Goal: Task Accomplishment & Management: Complete application form

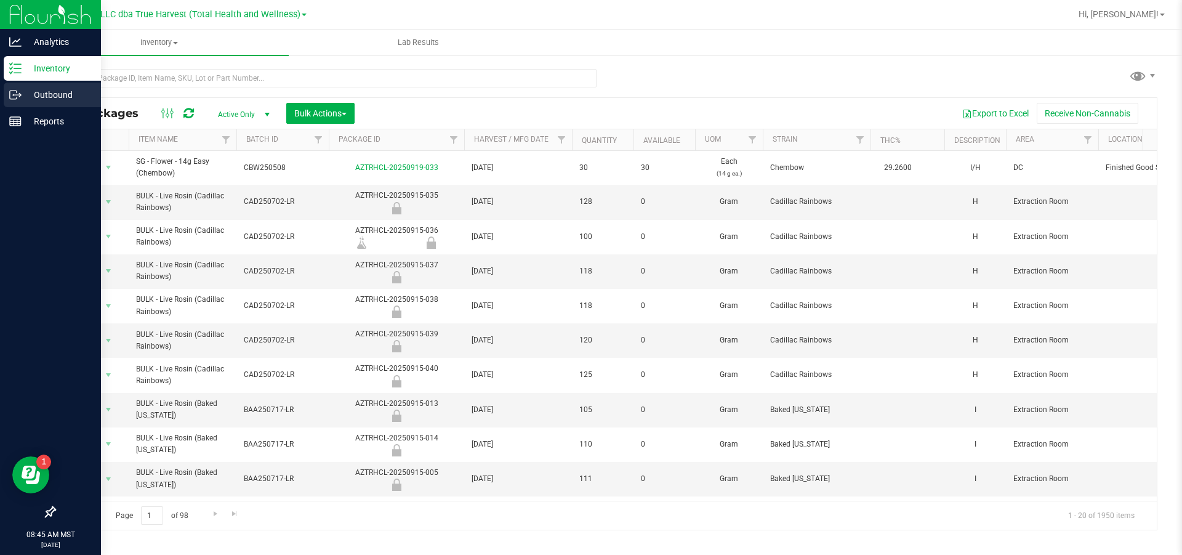
click at [20, 97] on icon at bounding box center [15, 95] width 12 height 12
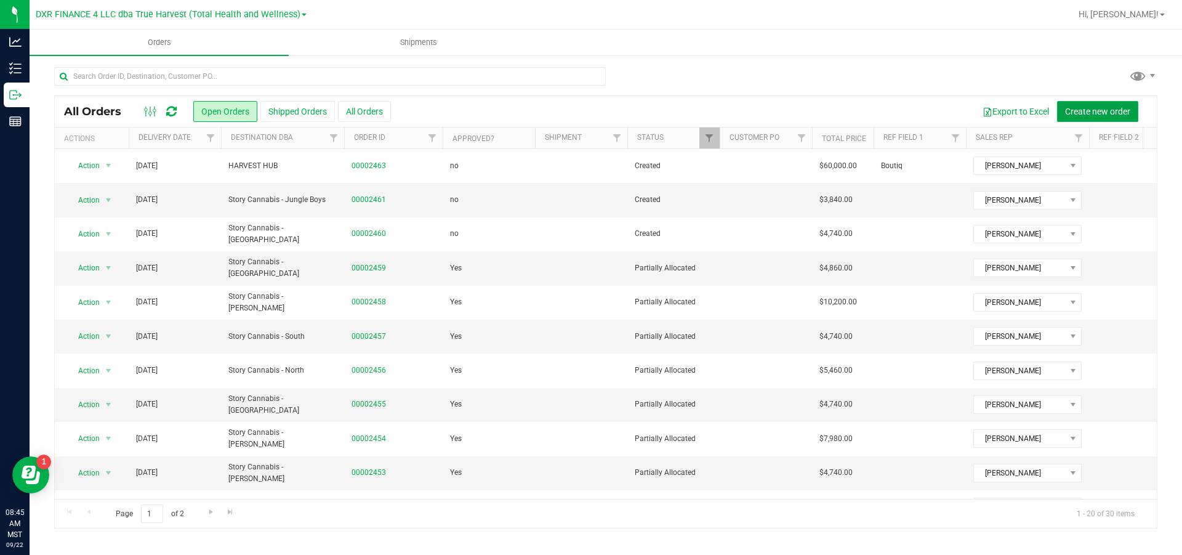
click at [1081, 107] on span "Create new order" at bounding box center [1097, 112] width 65 height 10
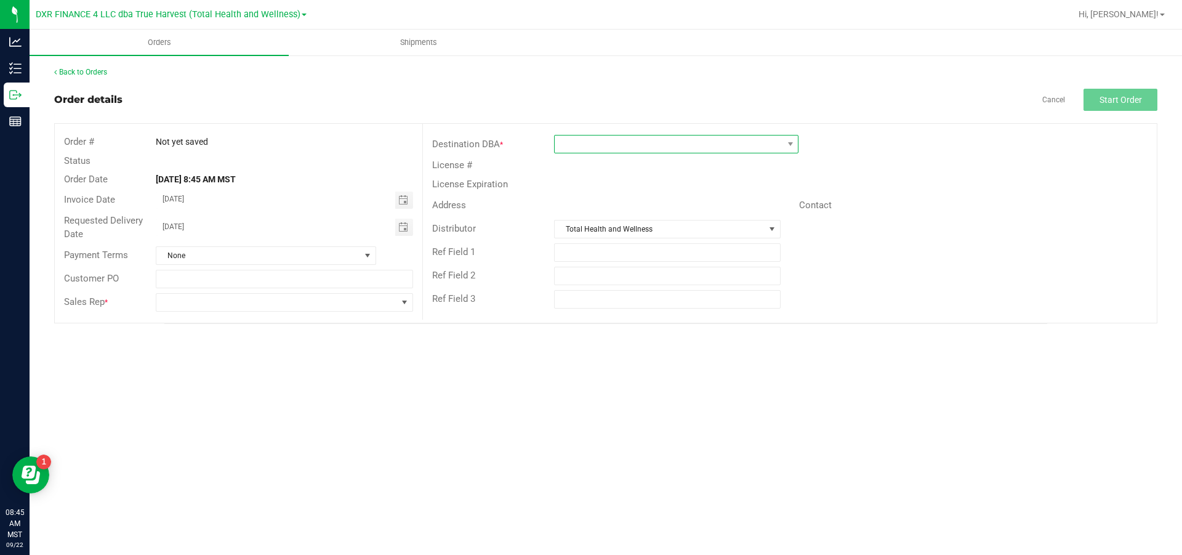
click at [590, 148] on span at bounding box center [669, 143] width 228 height 17
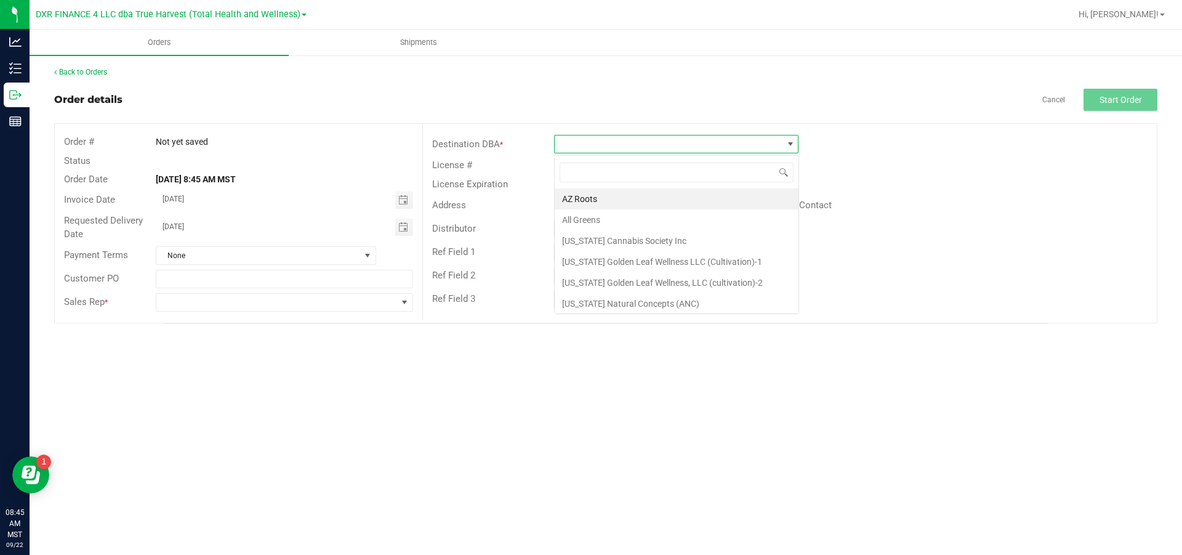
scroll to position [18, 244]
type input "har"
click at [614, 235] on li "HARVEST HUB" at bounding box center [676, 240] width 243 height 21
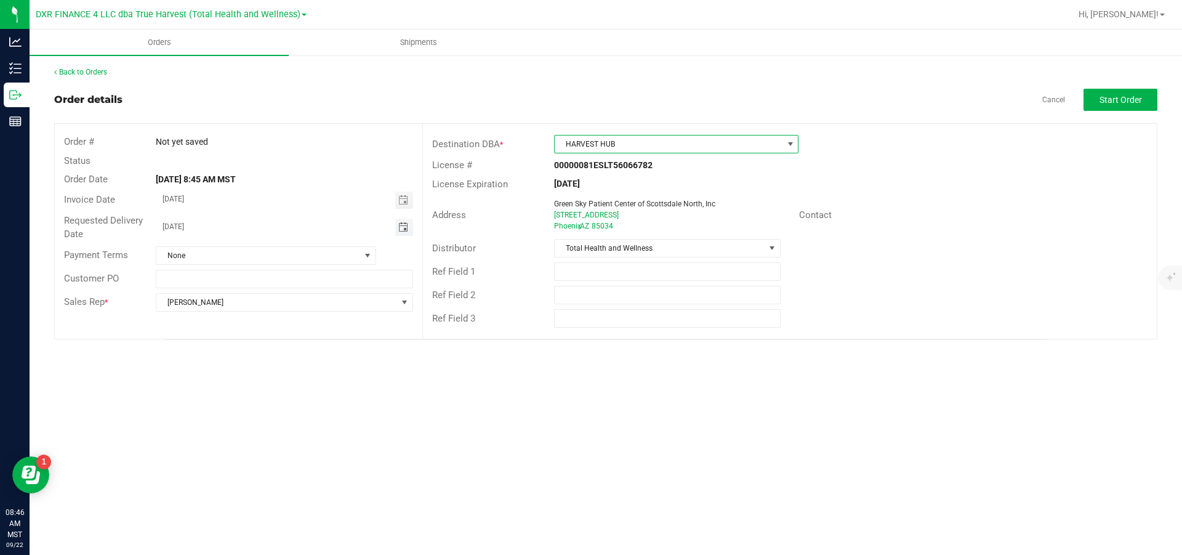
click at [399, 228] on span "Toggle calendar" at bounding box center [403, 227] width 10 height 10
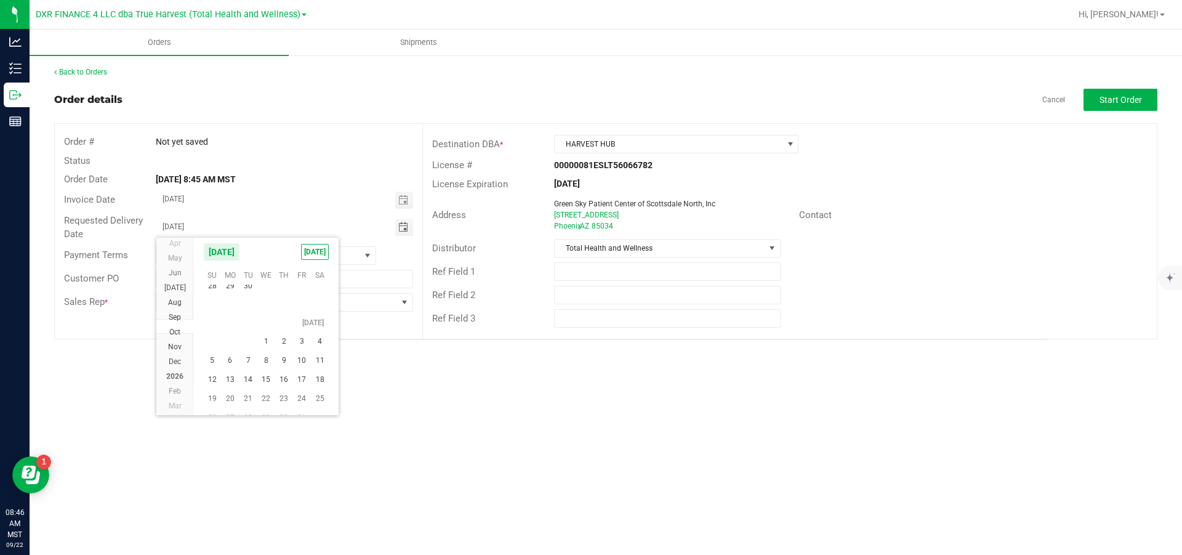
scroll to position [22291, 0]
click at [269, 339] on span "1" at bounding box center [266, 332] width 18 height 19
type input "[DATE]"
drag, startPoint x: 342, startPoint y: 259, endPoint x: 339, endPoint y: 265, distance: 6.6
click at [342, 258] on span "None" at bounding box center [258, 255] width 204 height 17
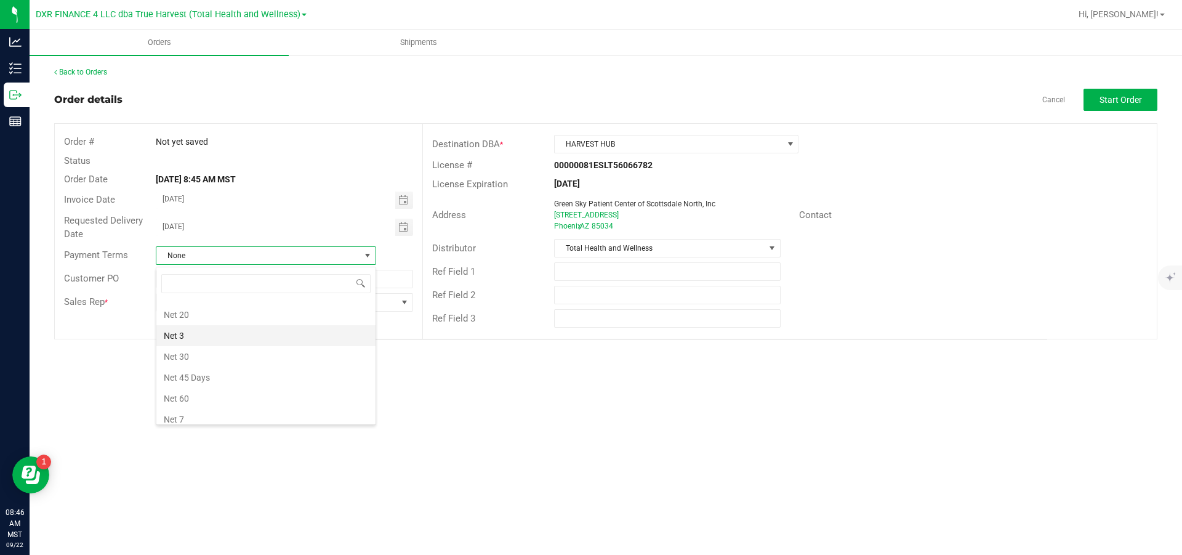
scroll to position [185, 0]
drag, startPoint x: 270, startPoint y: 348, endPoint x: 275, endPoint y: 345, distance: 6.3
click at [270, 348] on li "Net 30" at bounding box center [265, 355] width 219 height 21
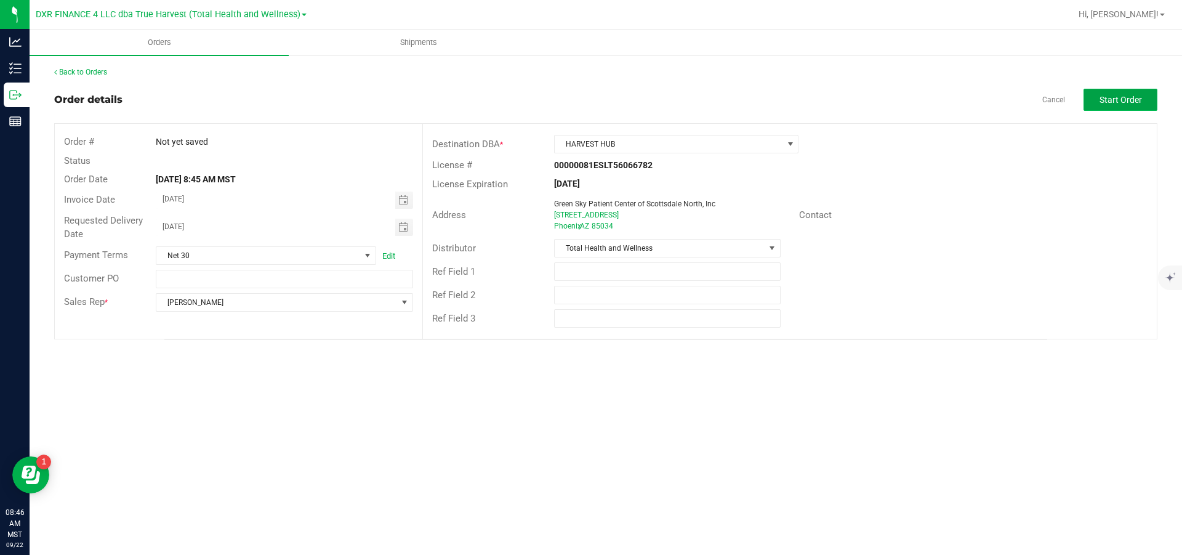
click at [1109, 96] on button "Start Order" at bounding box center [1121, 100] width 74 height 22
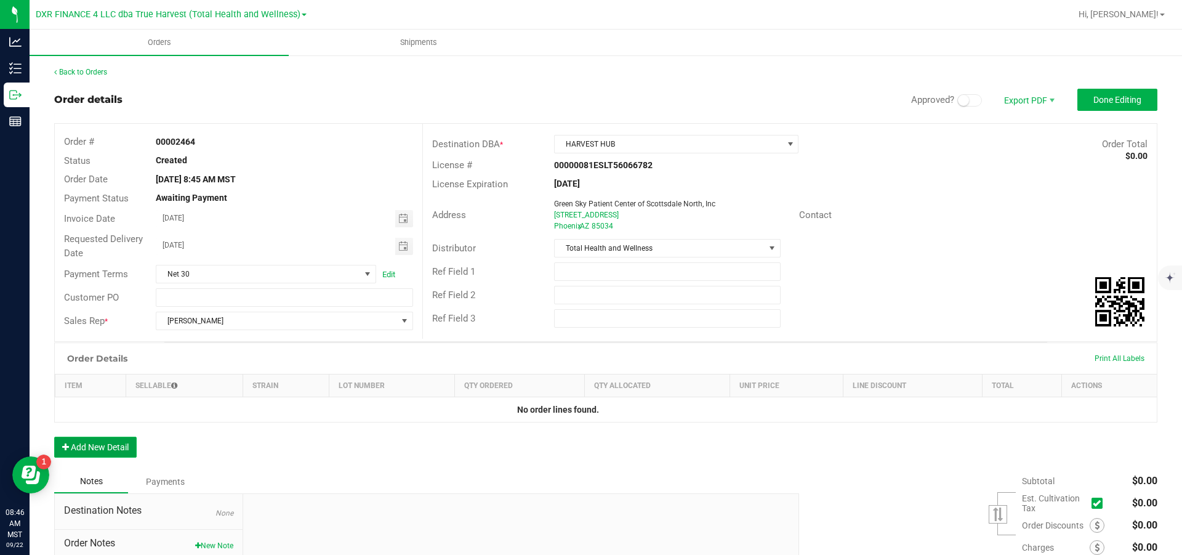
drag, startPoint x: 95, startPoint y: 456, endPoint x: 114, endPoint y: 441, distance: 24.1
click at [97, 455] on button "Add New Detail" at bounding box center [95, 446] width 82 height 21
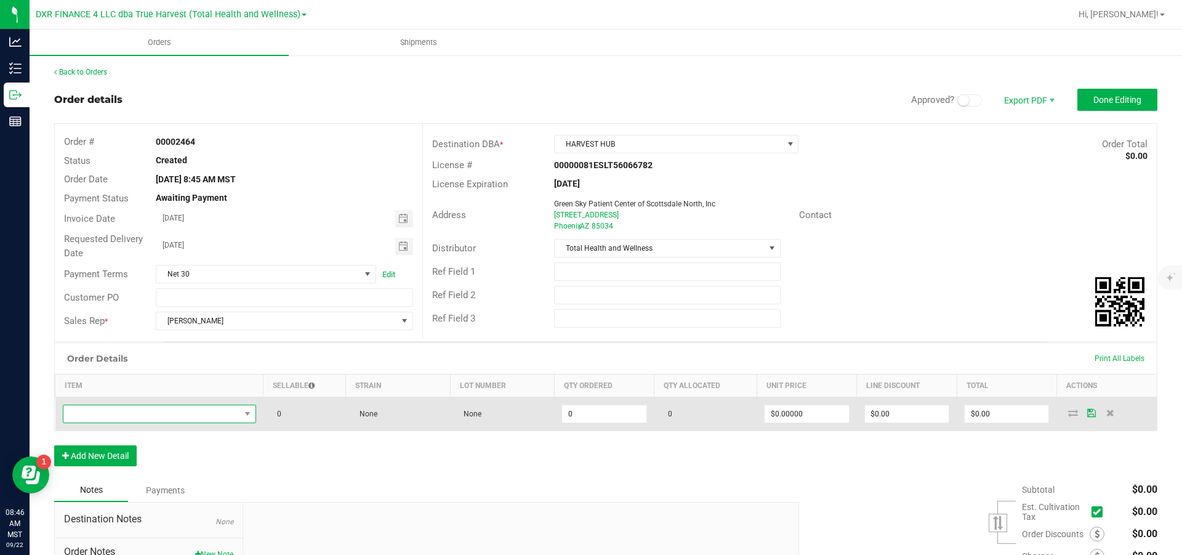
click at [137, 422] on span "NO DATA FOUND" at bounding box center [151, 413] width 177 height 17
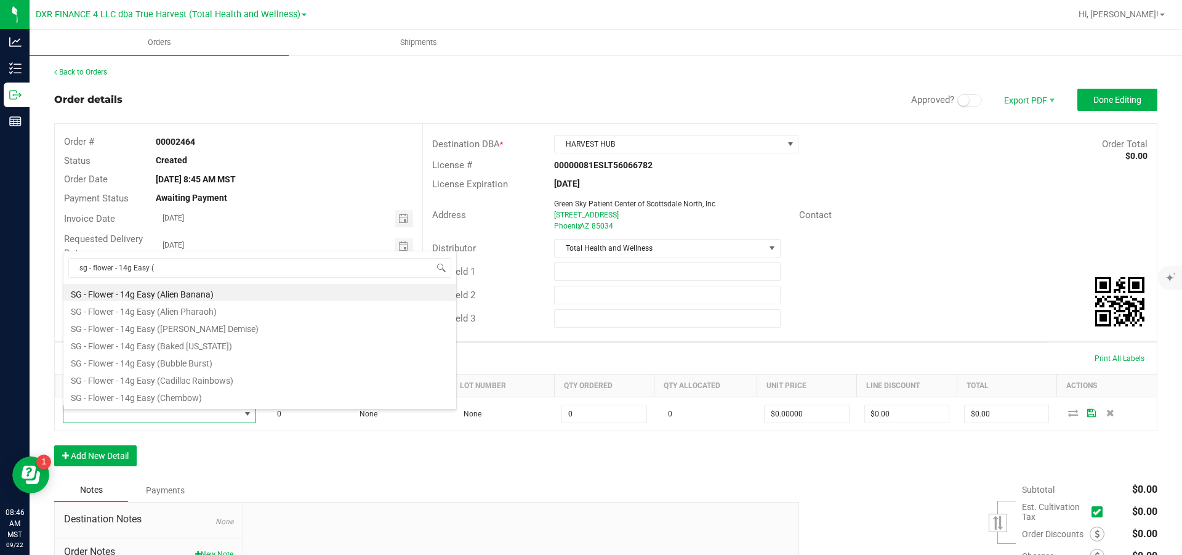
drag, startPoint x: 189, startPoint y: 267, endPoint x: 58, endPoint y: 270, distance: 131.2
click at [58, 270] on body "Analytics Inventory Outbound Reports 08:46 AM MST [DATE] 09/22 DXR FINANCE 4 LL…" at bounding box center [591, 277] width 1182 height 555
click at [267, 268] on input "sg - flower - 14g Easy (" at bounding box center [259, 267] width 383 height 19
type input "sg - flower - 14g Easy (c"
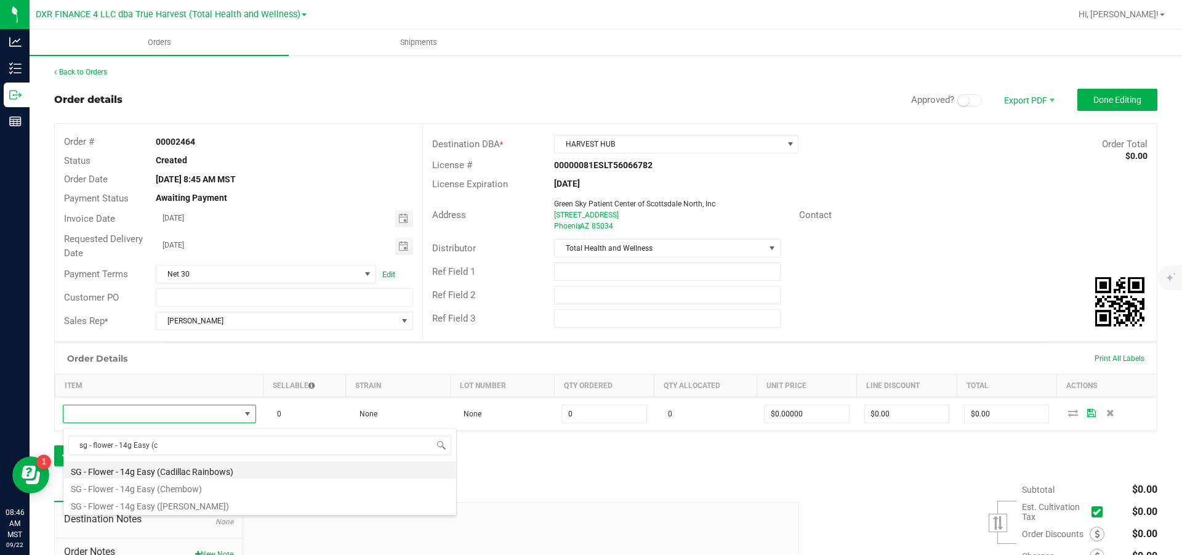
click at [197, 476] on li "SG - Flower - 14g Easy (Cadillac Rainbows)" at bounding box center [259, 469] width 393 height 17
type input "0 ea"
type input "$50.00000"
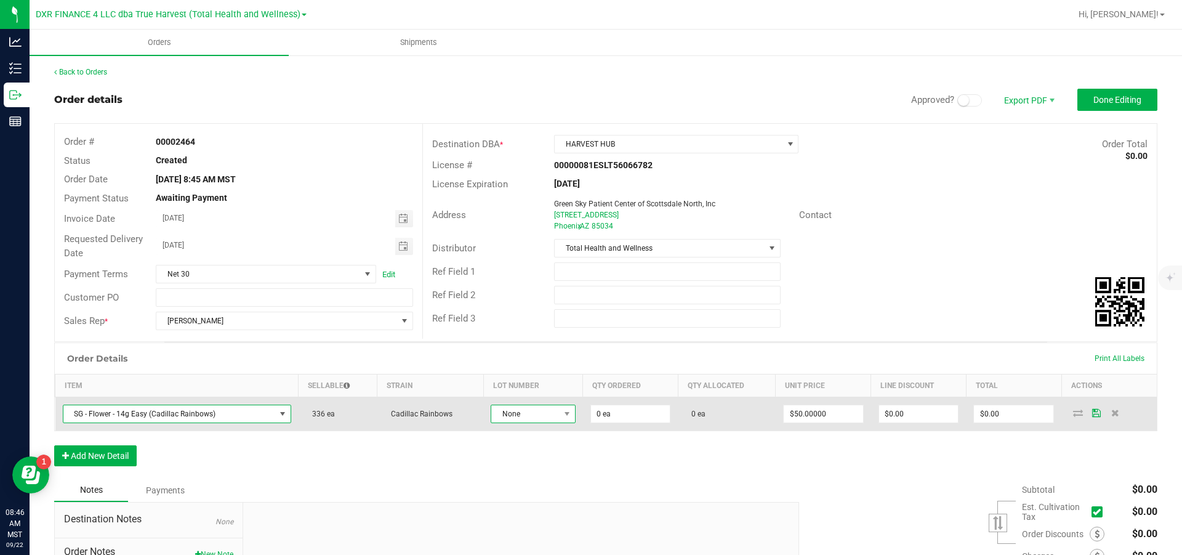
click at [548, 419] on span "None" at bounding box center [525, 413] width 68 height 17
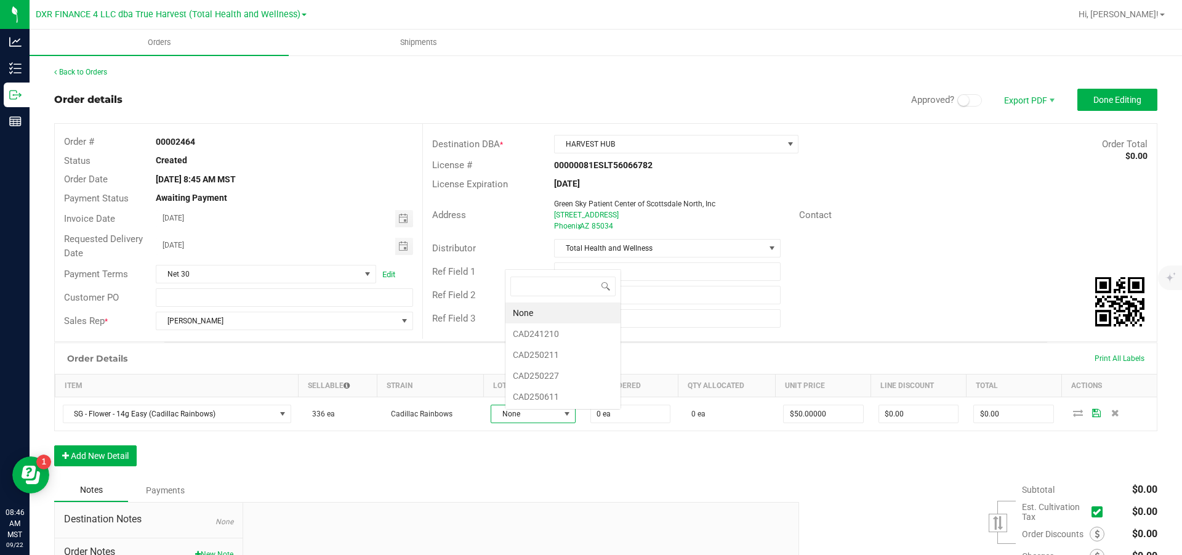
scroll to position [18, 76]
click at [554, 391] on li "CAD250611" at bounding box center [562, 396] width 115 height 21
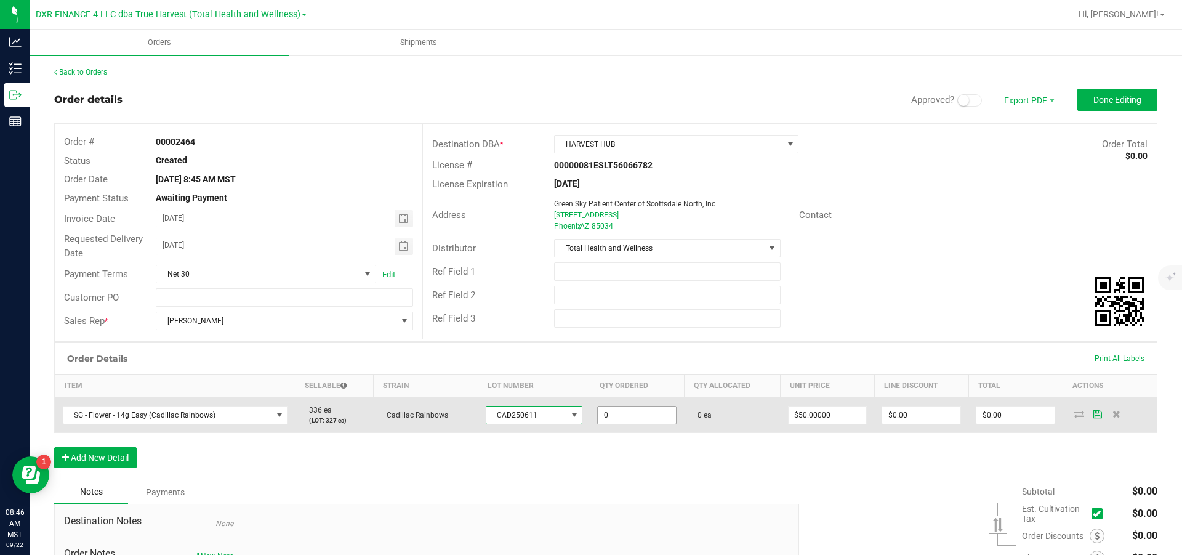
click at [637, 424] on input "0" at bounding box center [637, 414] width 78 height 17
type input "150 ea"
type input "50"
type input "$7,500.00"
click at [842, 420] on input "50" at bounding box center [828, 414] width 78 height 17
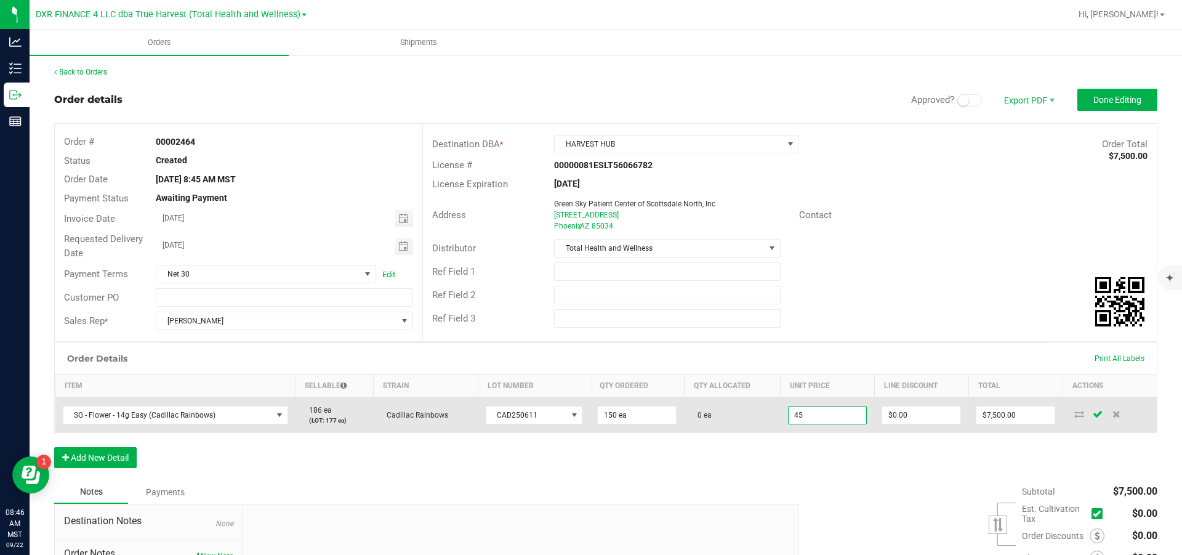
type input "$45.00000"
type input "0"
type input "$6,750.00"
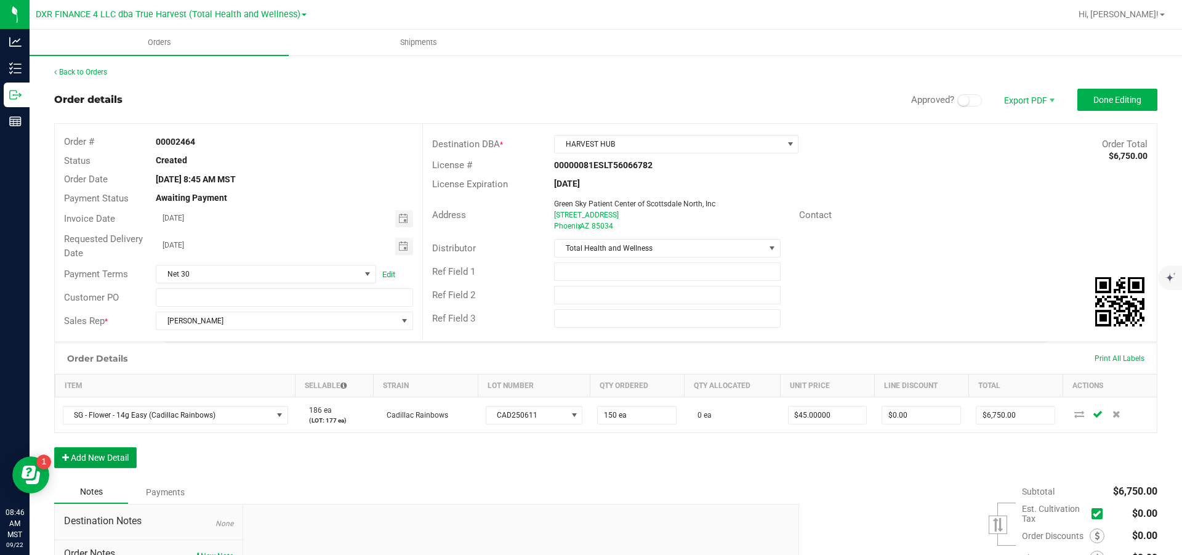
click at [111, 467] on button "Add New Detail" at bounding box center [95, 457] width 82 height 21
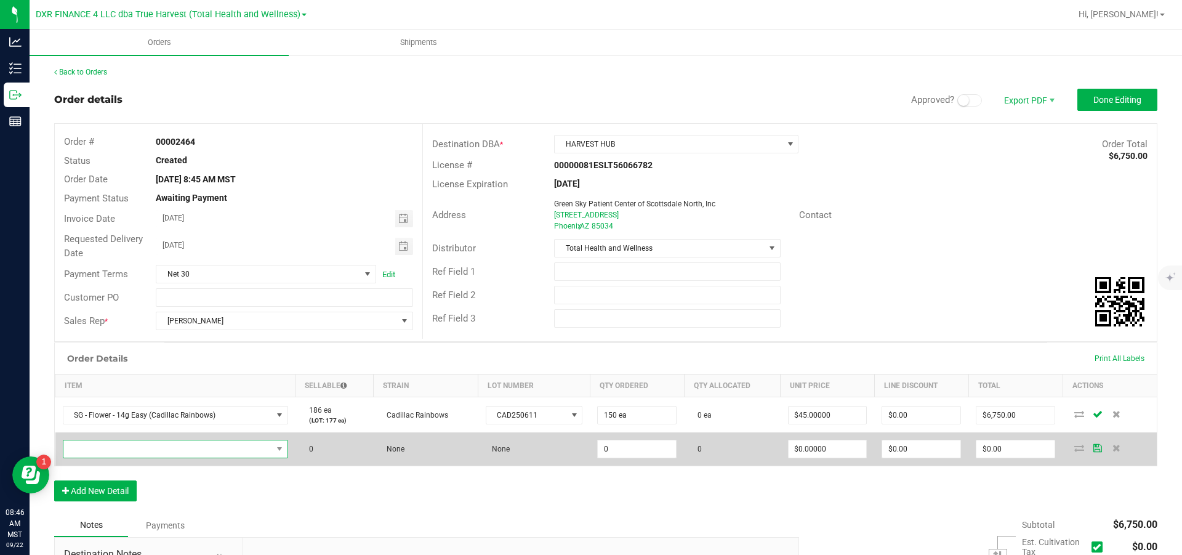
click at [116, 457] on span "NO DATA FOUND" at bounding box center [167, 448] width 209 height 17
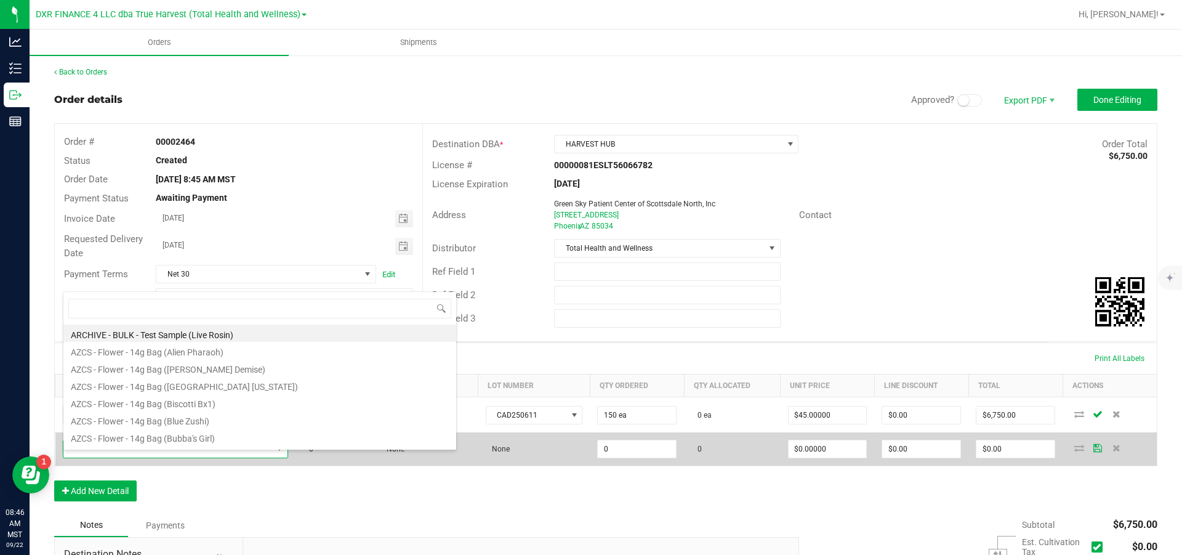
scroll to position [18, 228]
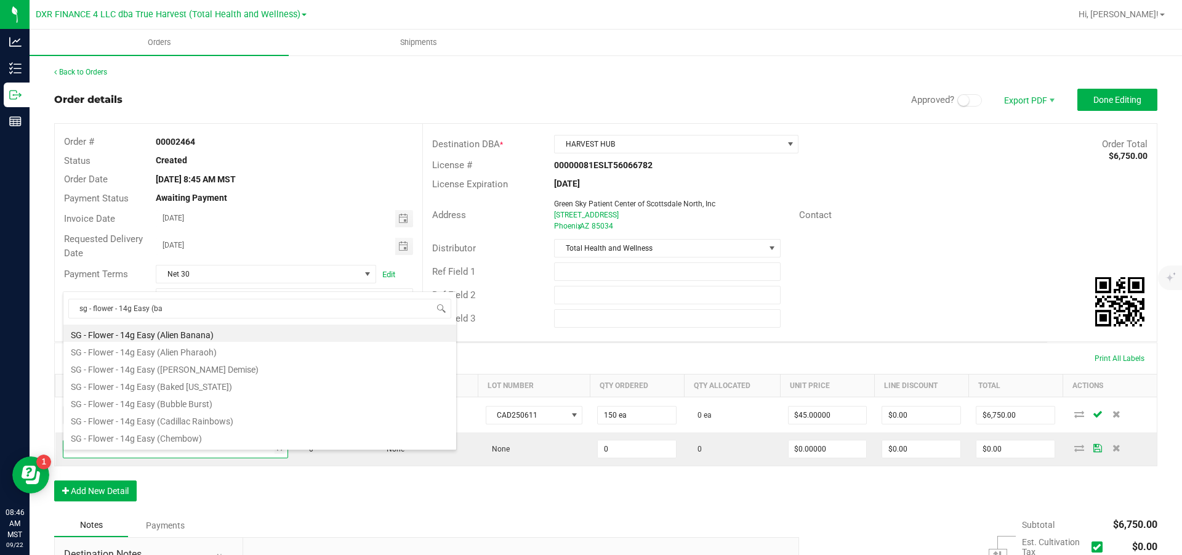
type input "sg - flower - 14g Easy (bak"
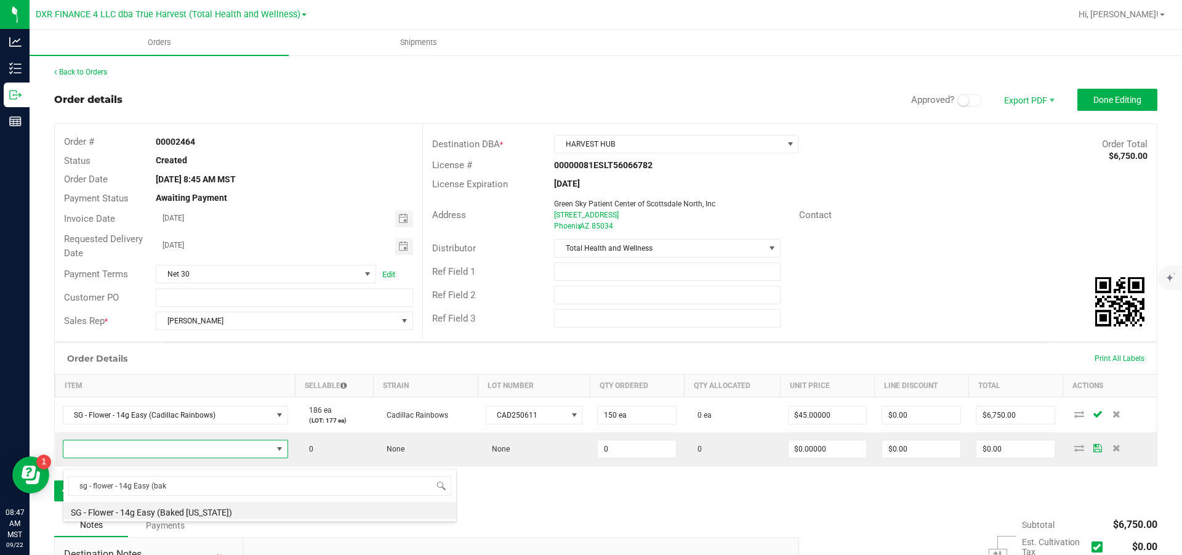
click at [217, 513] on li "SG - Flower - 14g Easy (Baked [US_STATE])" at bounding box center [259, 510] width 393 height 17
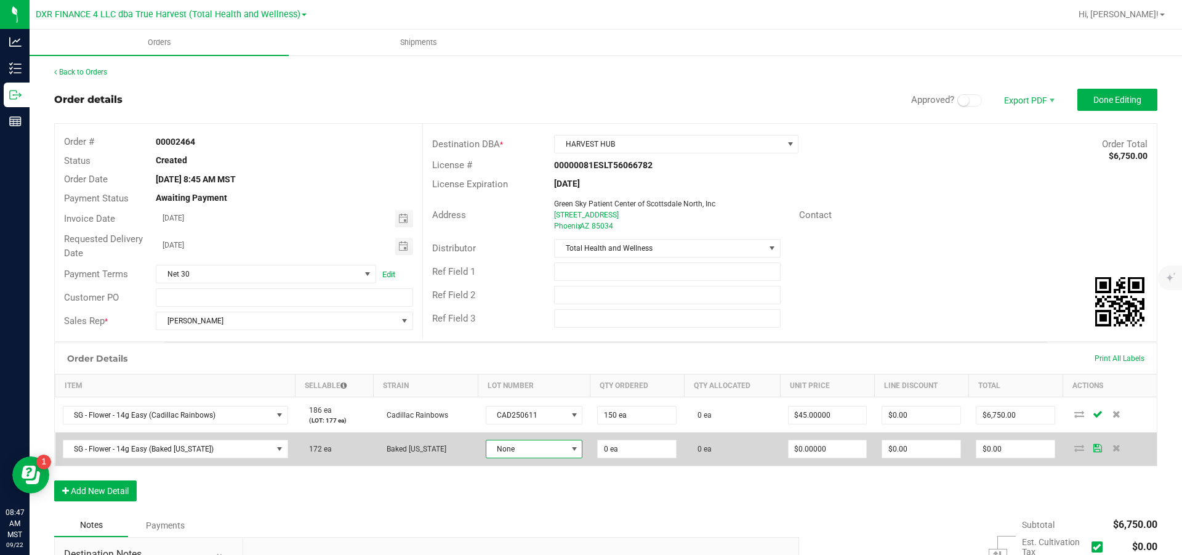
click at [534, 454] on span "None" at bounding box center [526, 448] width 81 height 17
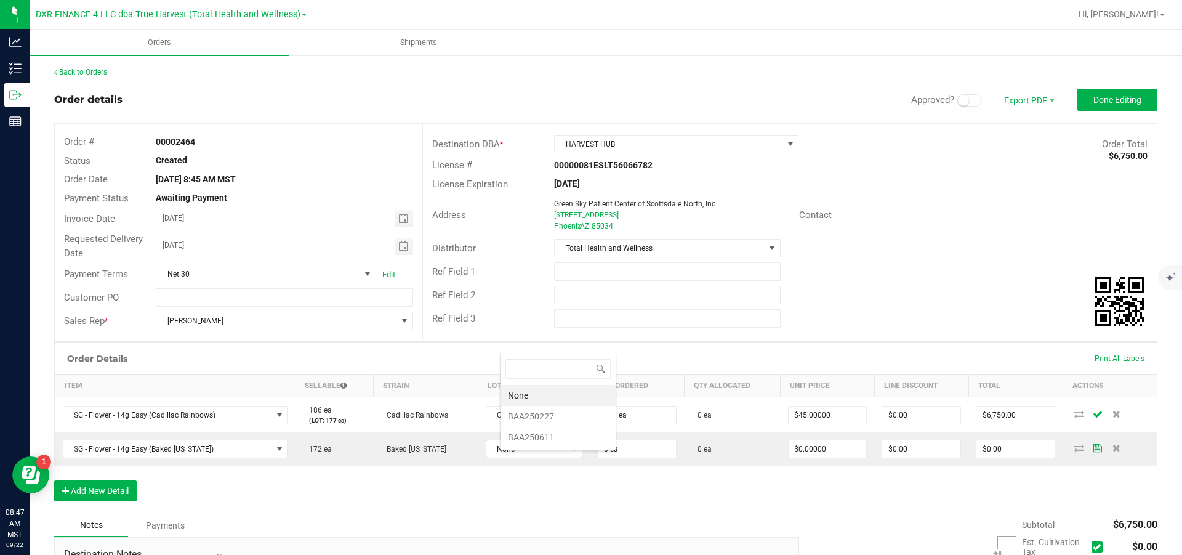
scroll to position [18, 92]
click at [534, 443] on li "BAA250611" at bounding box center [558, 437] width 115 height 21
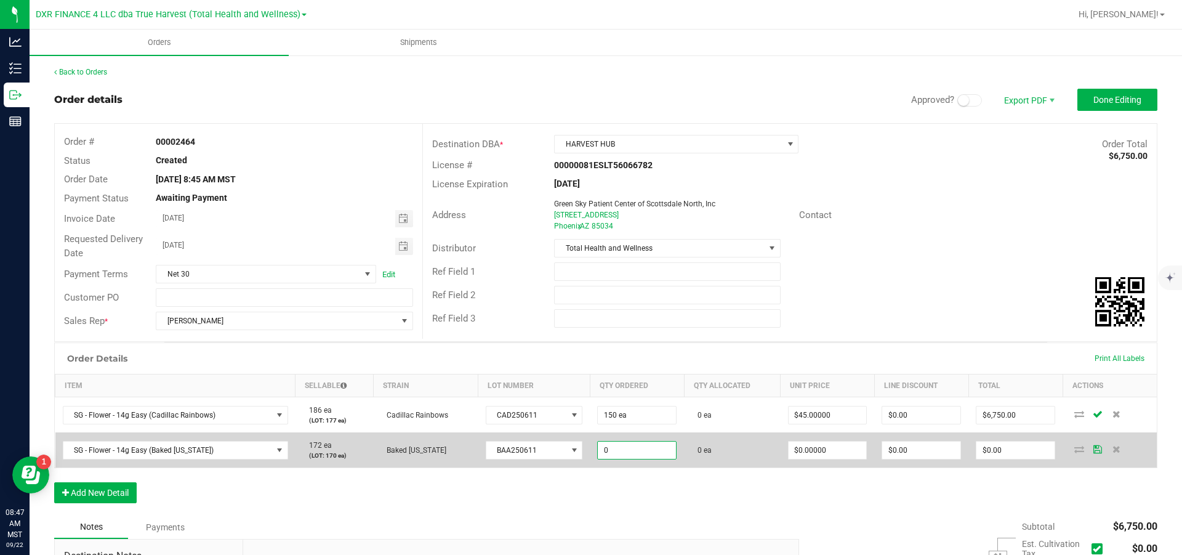
click at [636, 459] on input "0" at bounding box center [637, 449] width 78 height 17
type input "100 ea"
type input "0"
click at [834, 459] on input "0" at bounding box center [828, 449] width 78 height 17
type input "$45.00000"
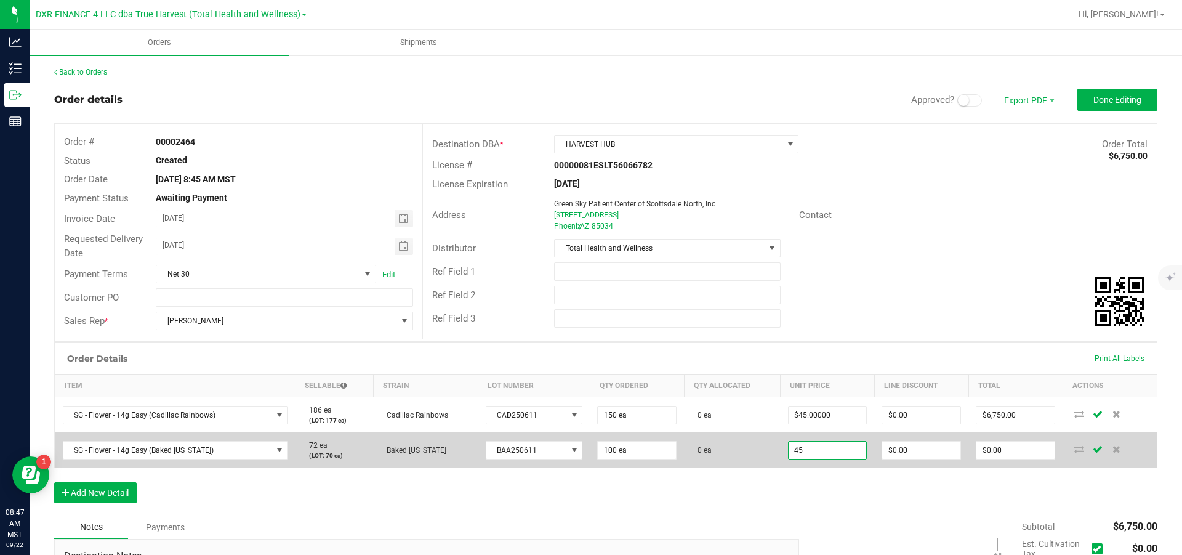
type input "0"
type input "$4,500.00"
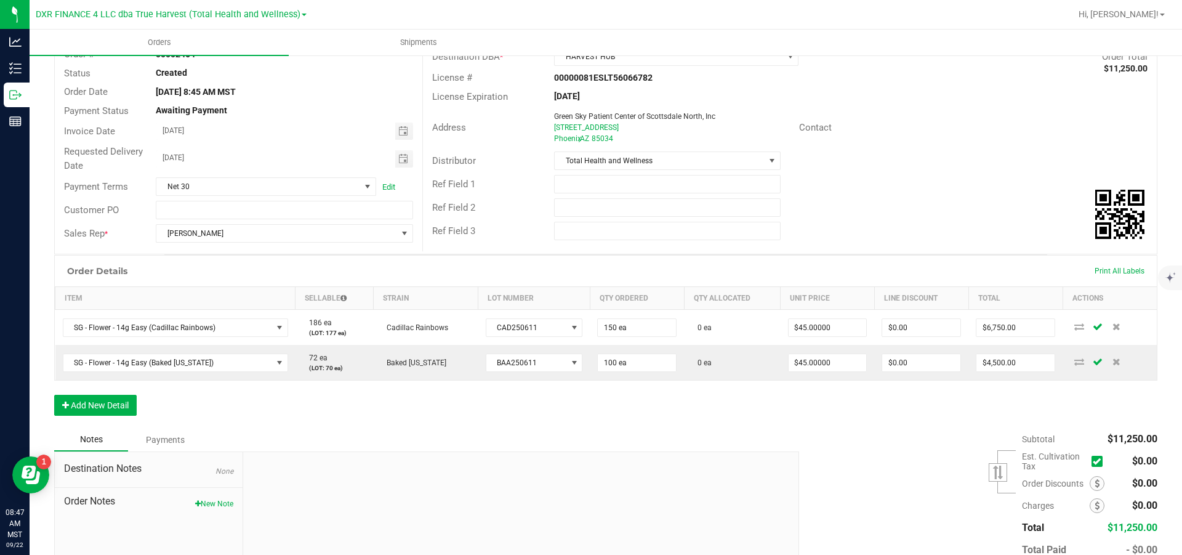
scroll to position [178, 0]
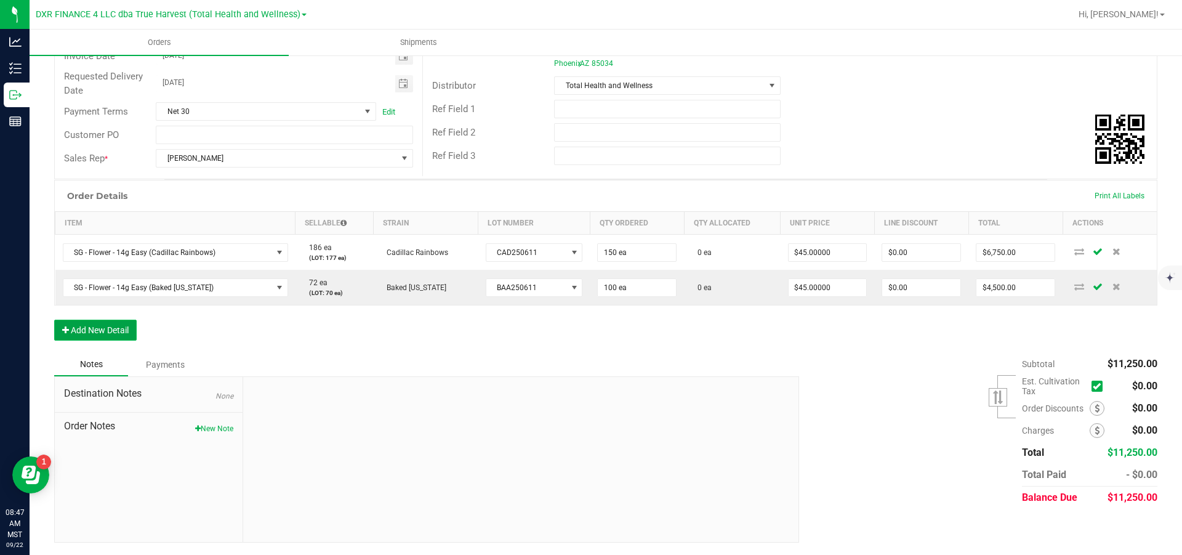
click at [124, 329] on button "Add New Detail" at bounding box center [95, 330] width 82 height 21
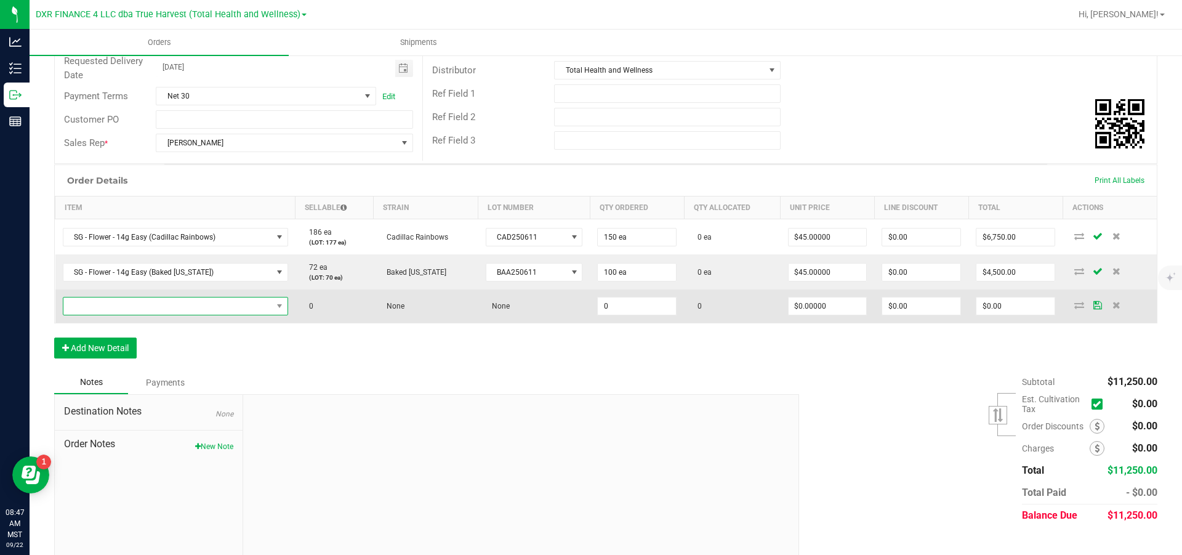
click at [126, 315] on span "NO DATA FOUND" at bounding box center [167, 305] width 209 height 17
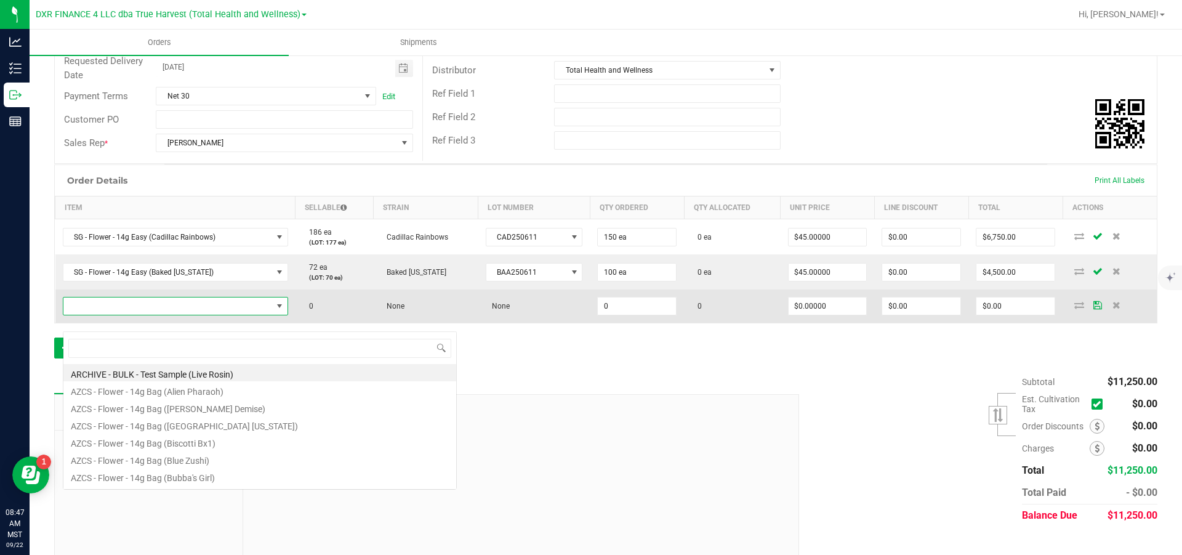
scroll to position [18, 228]
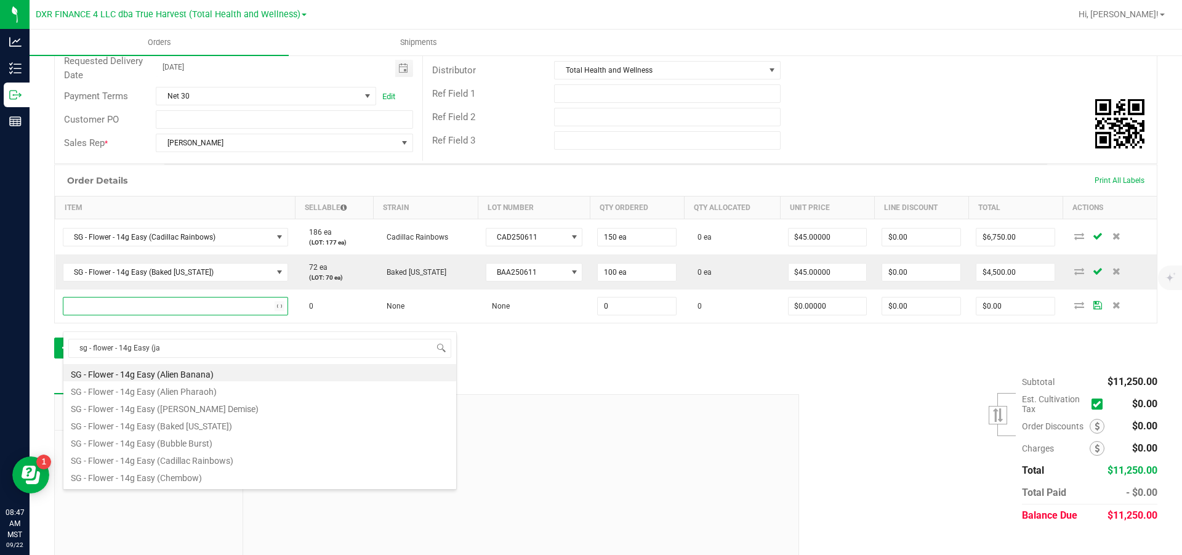
type input "sg - flower - 14g Easy (jac"
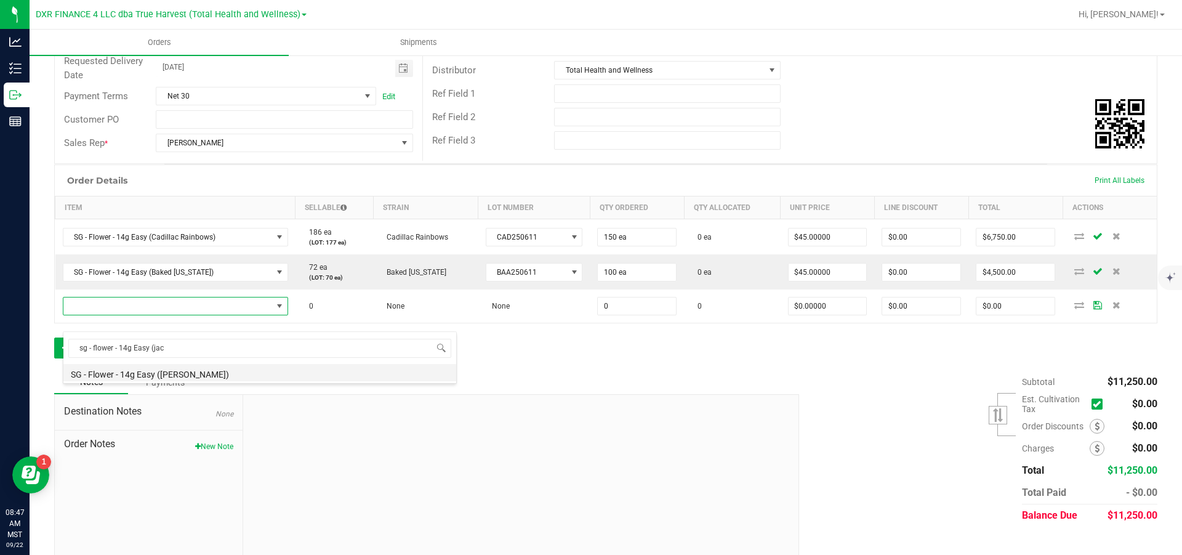
click at [220, 375] on li "SG - Flower - 14g Easy ([PERSON_NAME])" at bounding box center [259, 372] width 393 height 17
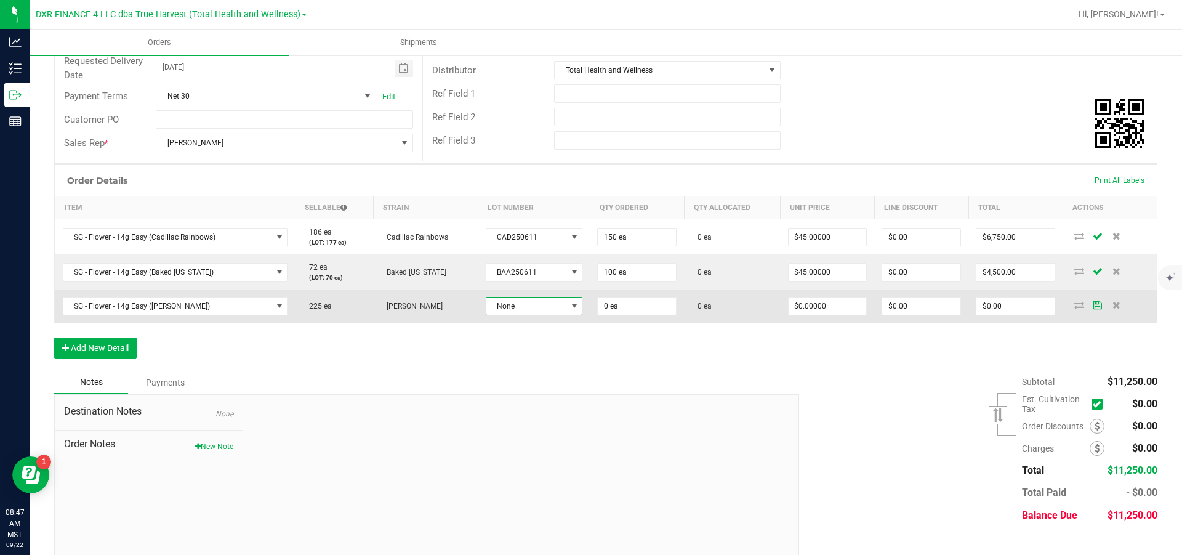
click at [567, 315] on span "None" at bounding box center [526, 305] width 81 height 17
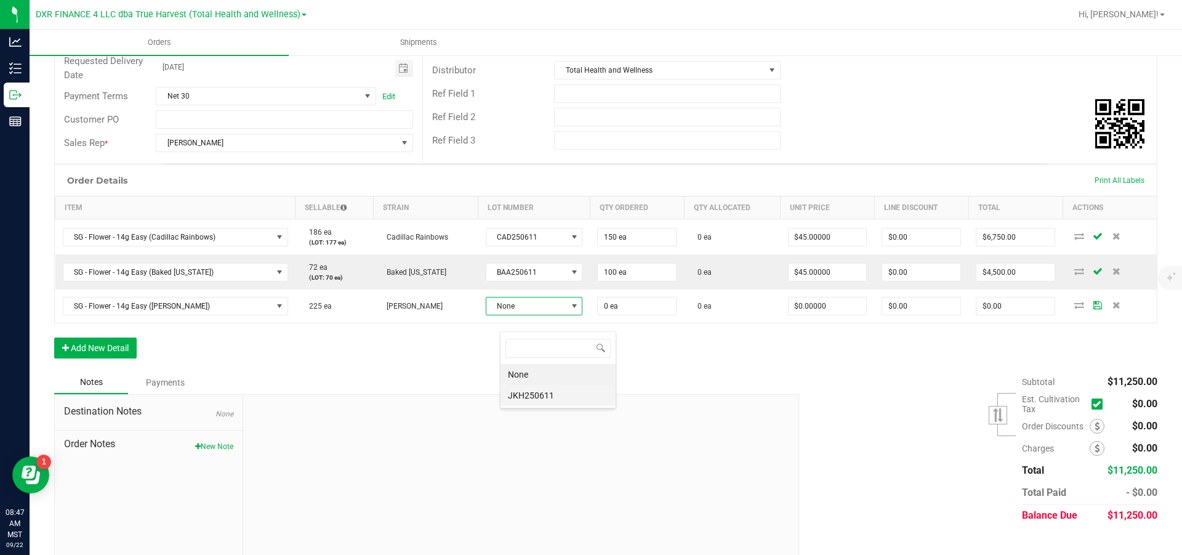
scroll to position [18, 94]
click at [555, 397] on li "JKH250611" at bounding box center [558, 395] width 115 height 21
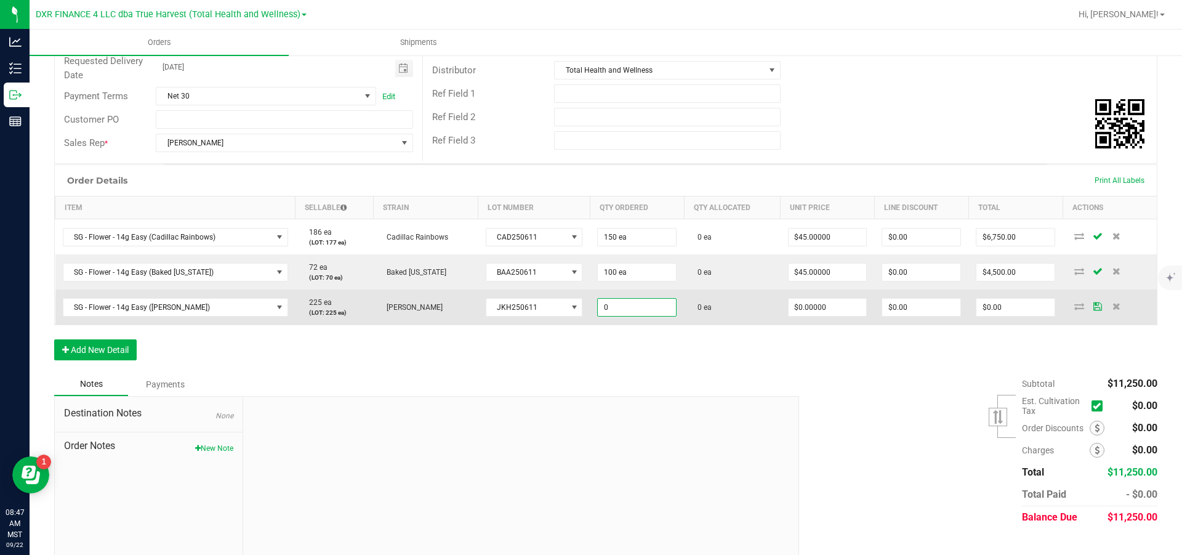
click at [664, 316] on input "0" at bounding box center [637, 307] width 78 height 17
type input "100 ea"
type input "0"
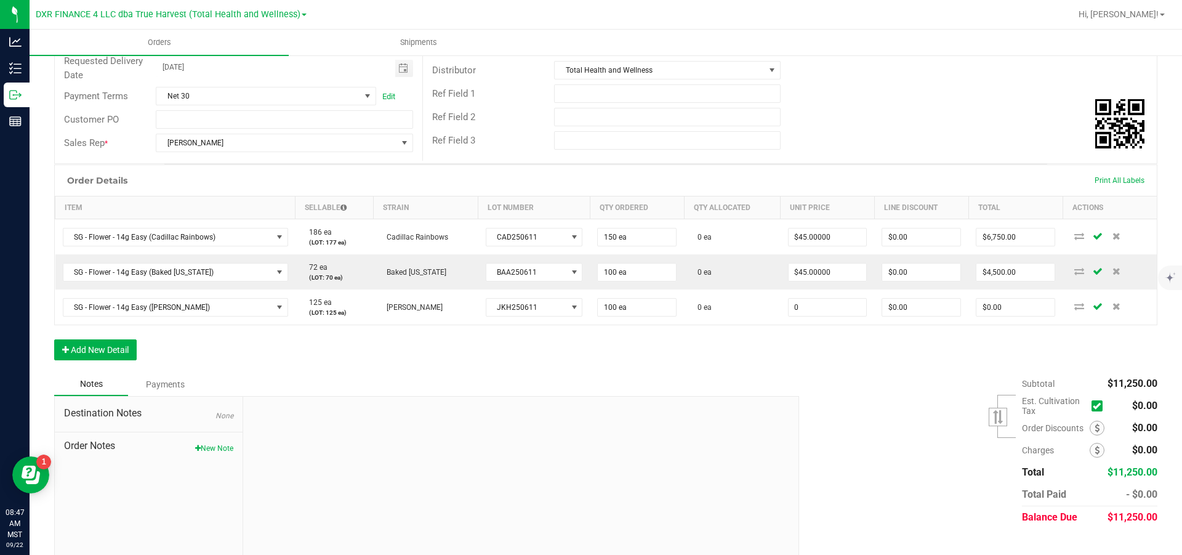
click at [845, 316] on input "0" at bounding box center [828, 307] width 78 height 17
type input "$45.00000"
type input "0"
type input "$4,500.00"
click at [102, 360] on button "Add New Detail" at bounding box center [95, 349] width 82 height 21
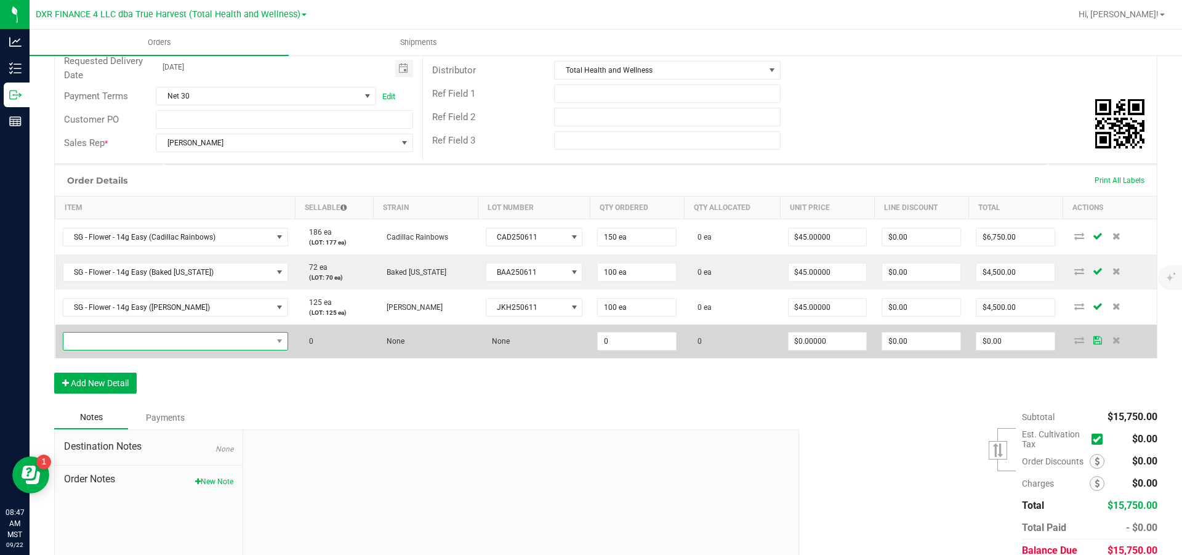
click at [105, 350] on span "NO DATA FOUND" at bounding box center [167, 340] width 209 height 17
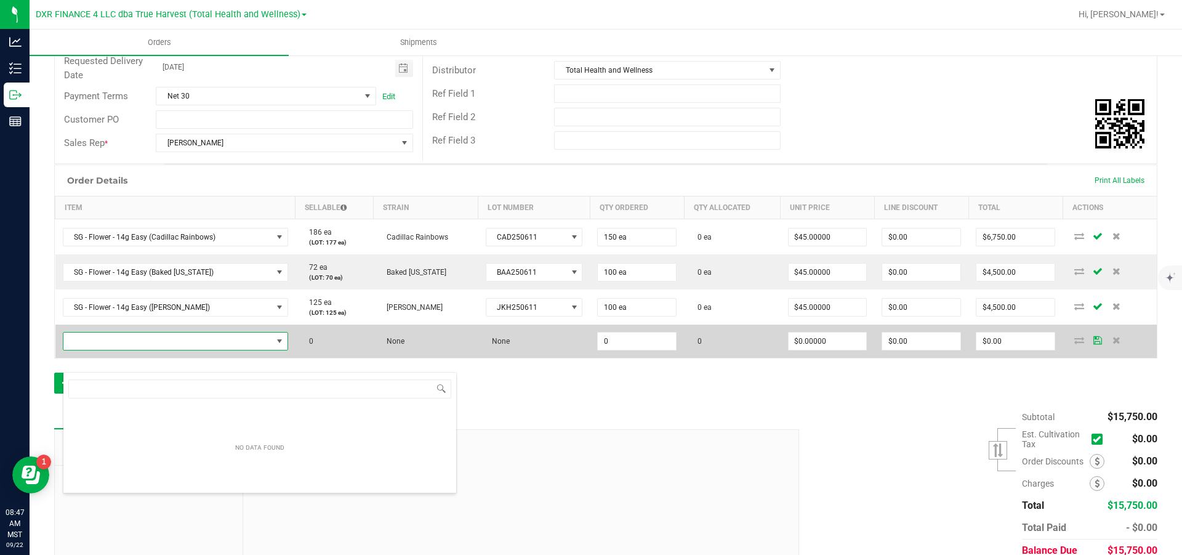
scroll to position [18, 228]
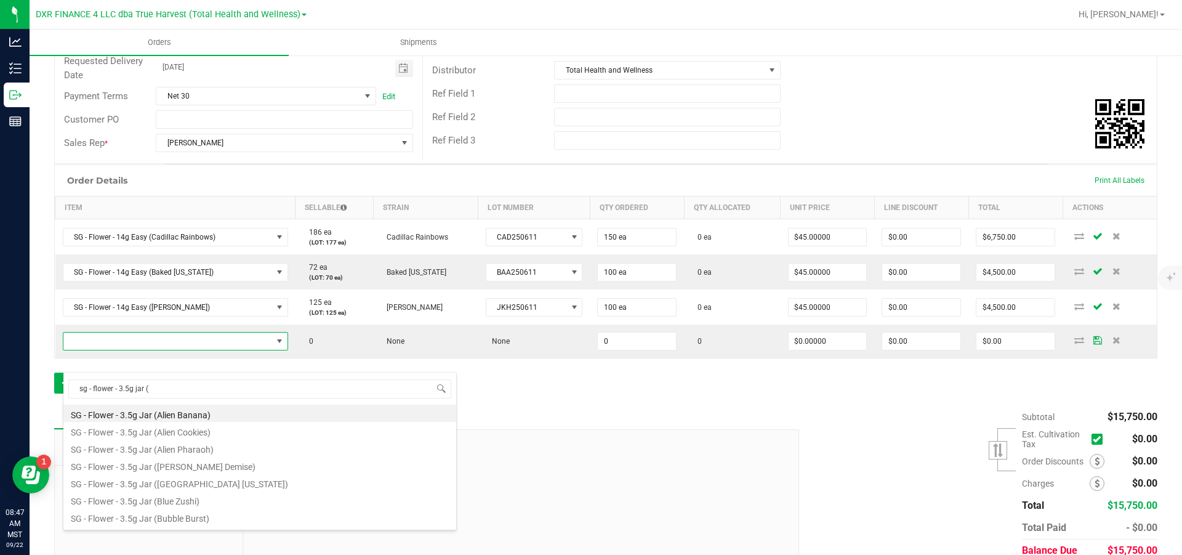
drag, startPoint x: 199, startPoint y: 393, endPoint x: 39, endPoint y: 387, distance: 159.6
click at [42, 387] on body "Analytics Inventory Outbound Reports 08:47 AM MST [DATE] 09/22 DXR FINANCE 4 LL…" at bounding box center [591, 277] width 1182 height 555
click at [201, 390] on input "sg - flower - 3.5g jar (" at bounding box center [259, 388] width 383 height 19
type input "sg - flower - 3.5g jar (str"
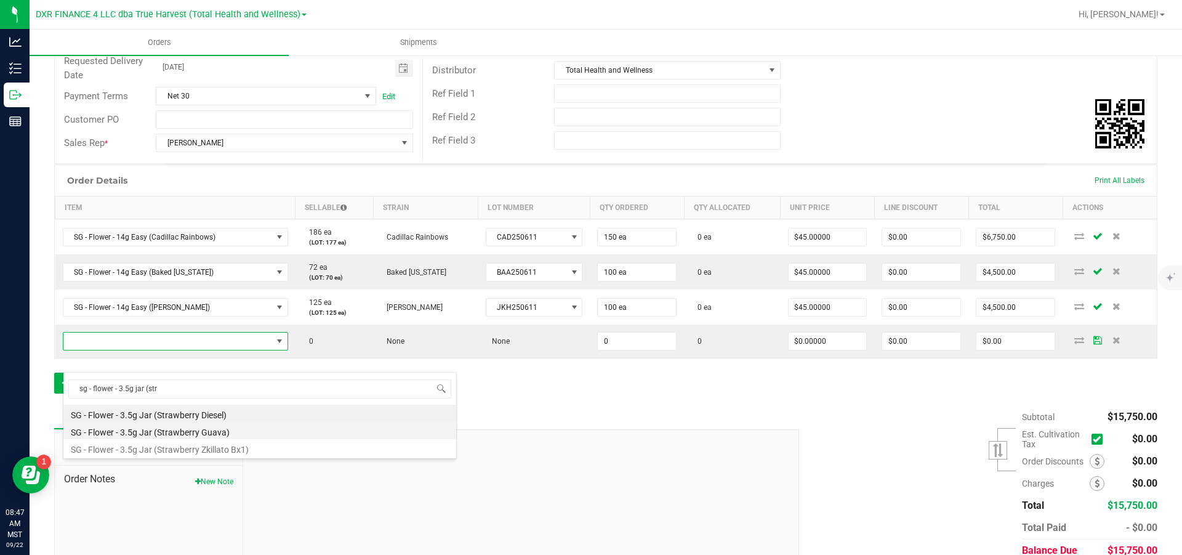
click at [234, 428] on li "SG - Flower - 3.5g Jar (Strawberry Guava)" at bounding box center [259, 430] width 393 height 17
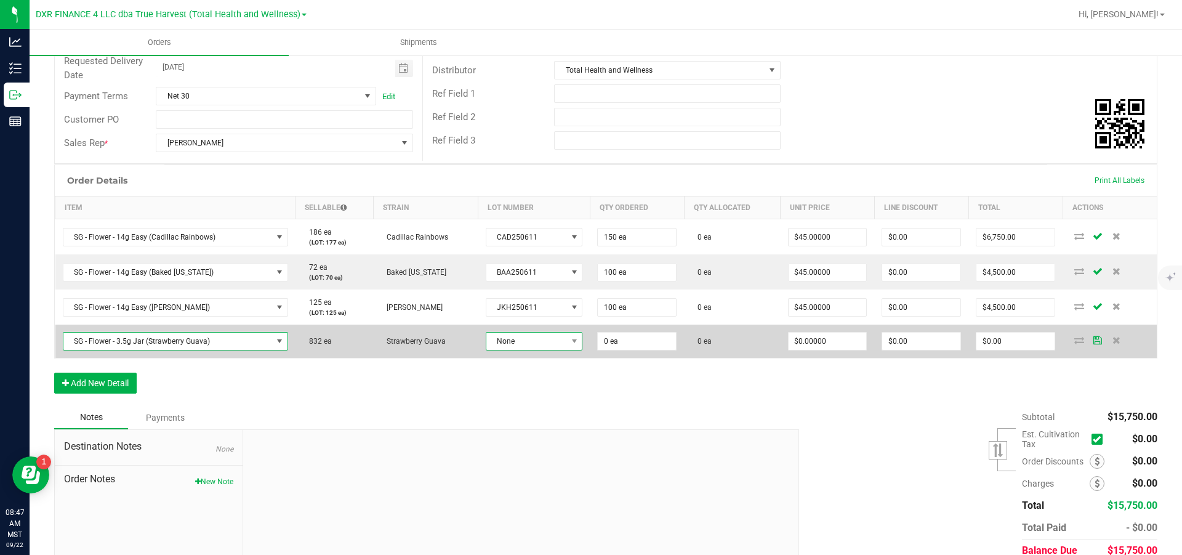
drag, startPoint x: 537, startPoint y: 358, endPoint x: 545, endPoint y: 369, distance: 13.3
click at [538, 350] on span "None" at bounding box center [526, 340] width 81 height 17
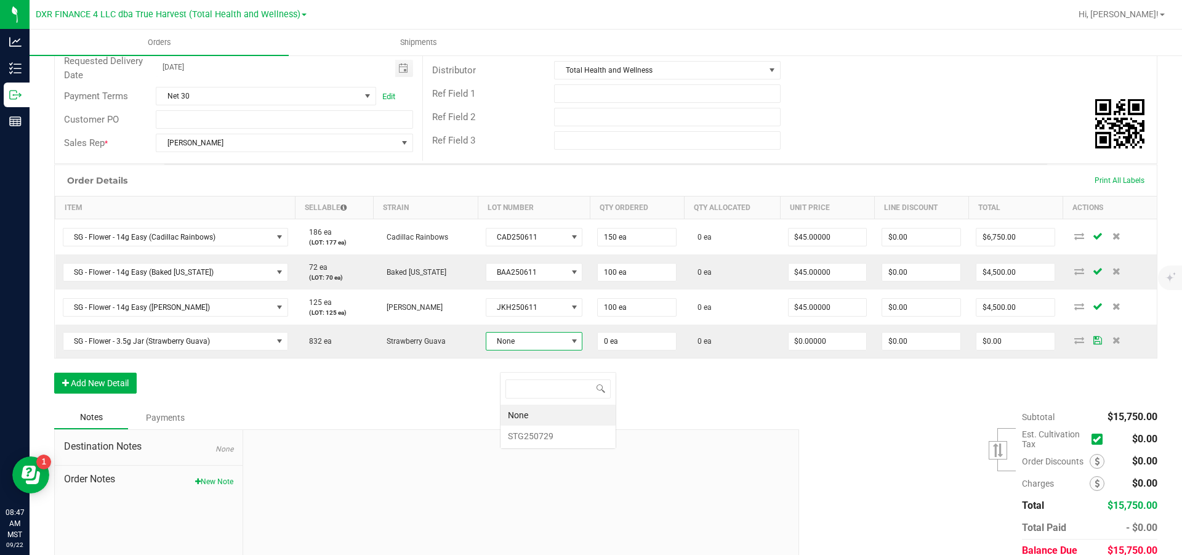
scroll to position [18, 94]
click at [550, 432] on li "STG250729" at bounding box center [558, 435] width 115 height 21
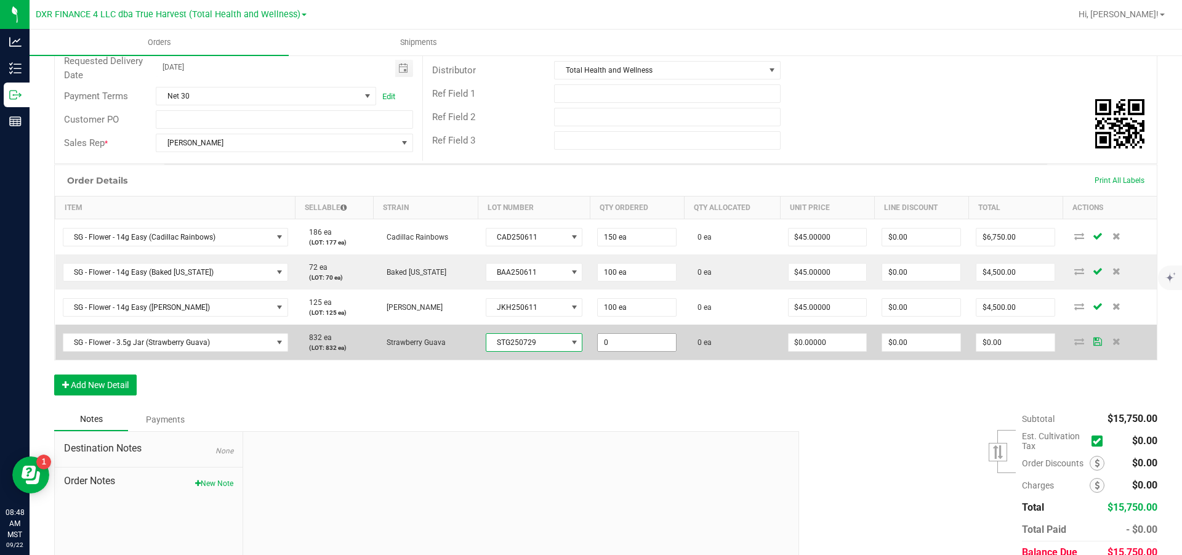
click at [659, 351] on input "0" at bounding box center [637, 342] width 78 height 17
type input "704 ea"
type input "0"
click at [833, 351] on input "0" at bounding box center [828, 342] width 78 height 17
type input "$21.00000"
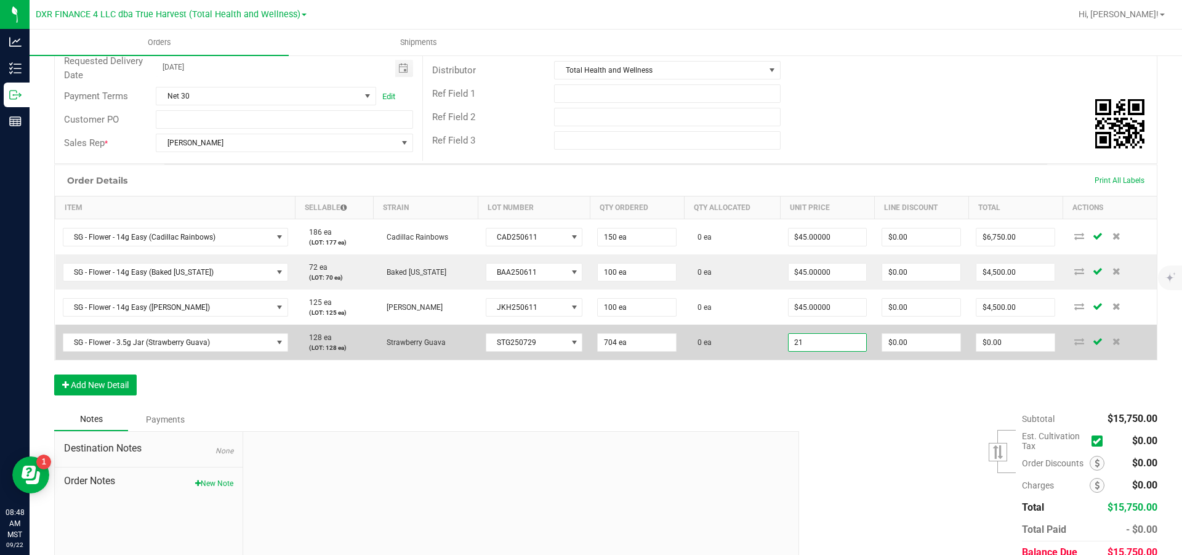
type input "0"
type input "$14,784.00"
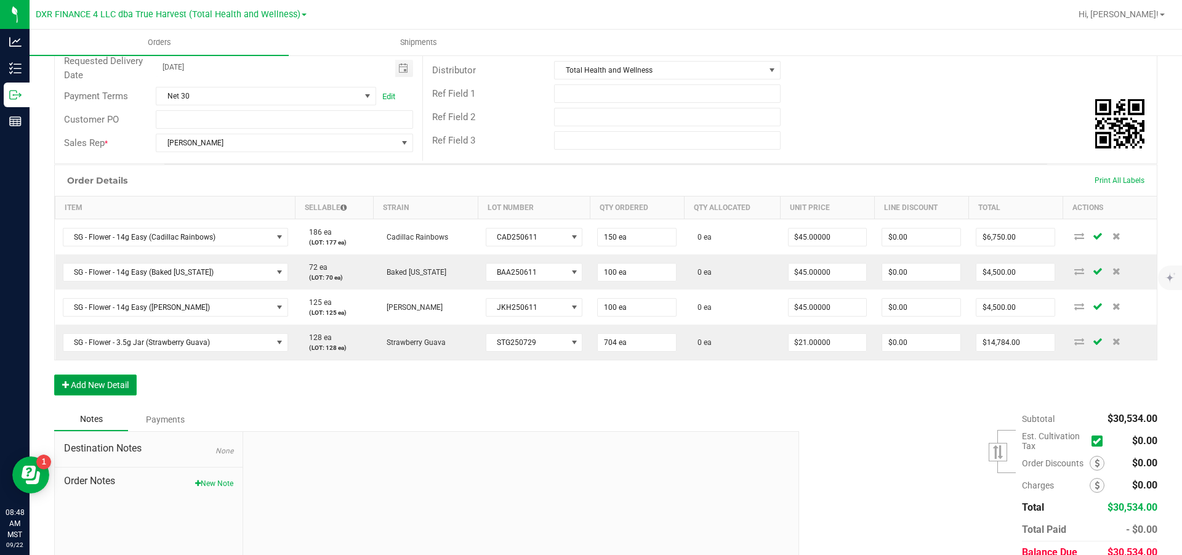
click at [100, 395] on button "Add New Detail" at bounding box center [95, 384] width 82 height 21
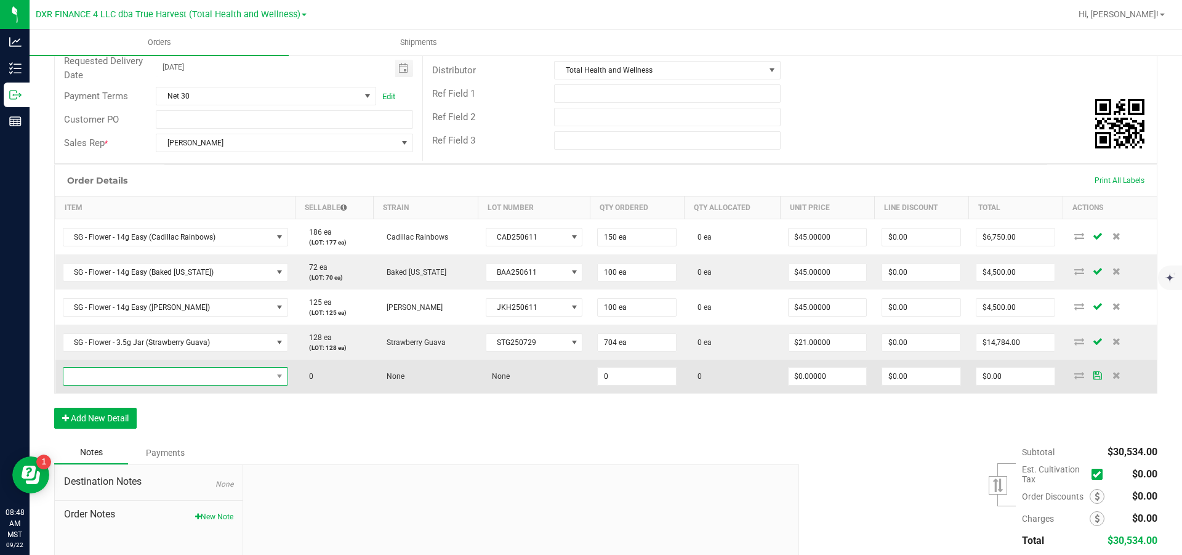
click at [115, 385] on span "NO DATA FOUND" at bounding box center [167, 376] width 209 height 17
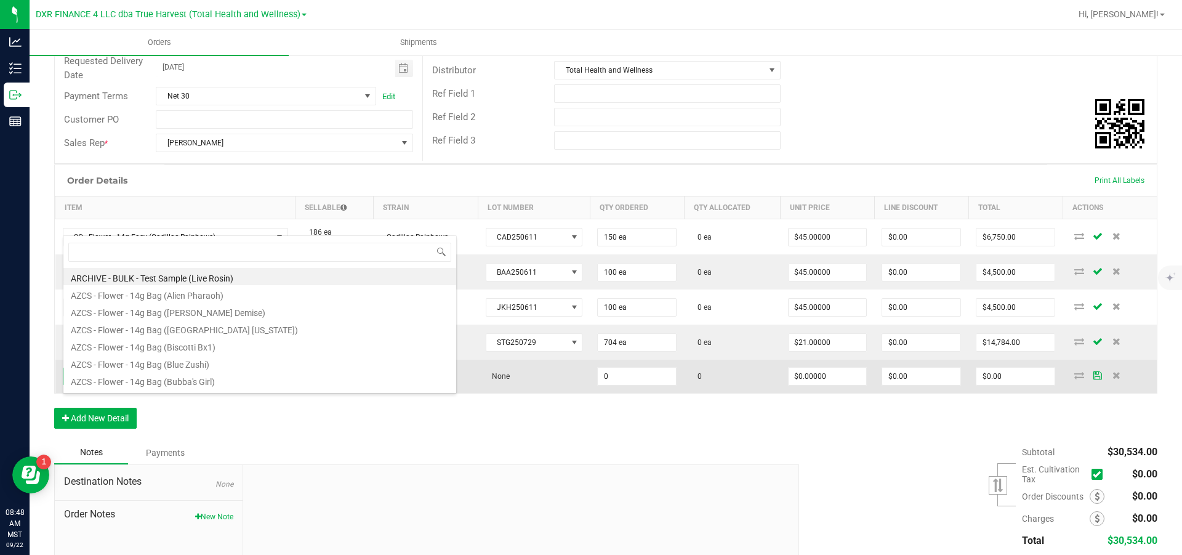
scroll to position [18, 228]
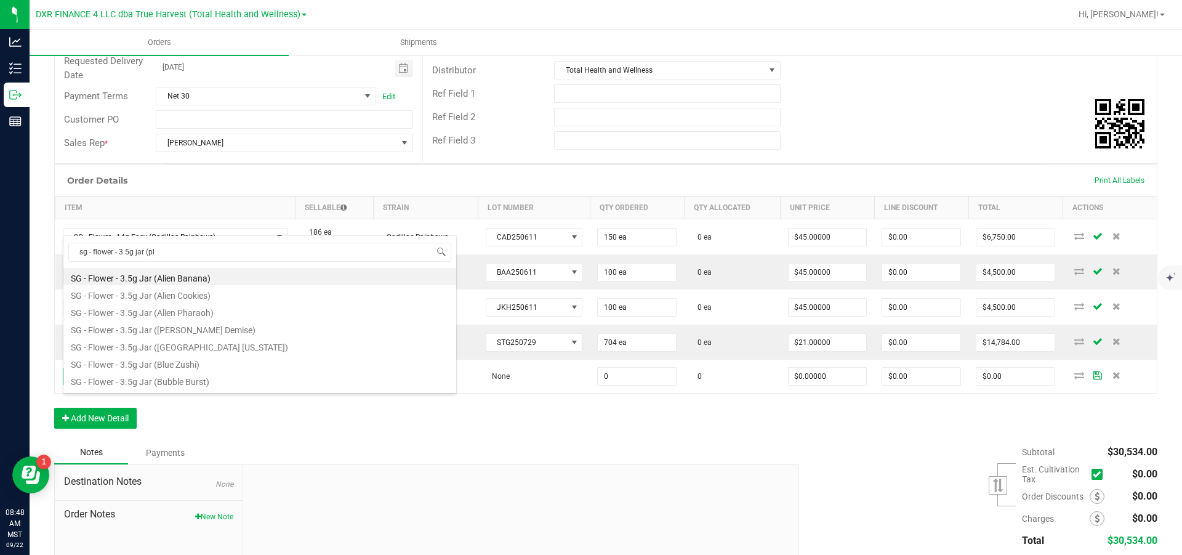
type input "sg - flower - 3.5g jar (pla"
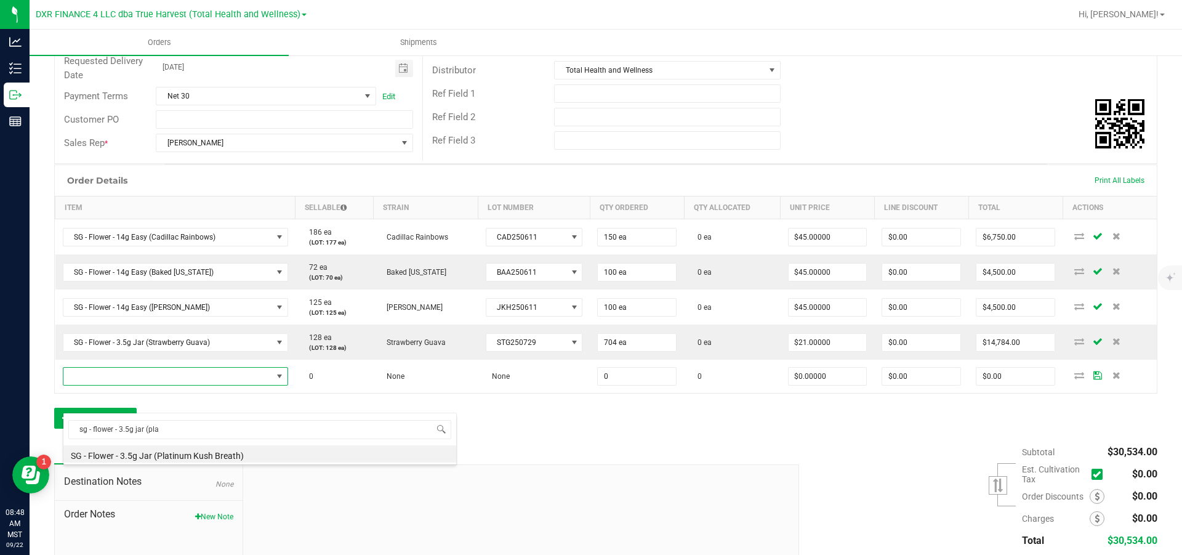
click at [199, 454] on li "SG - Flower - 3.5g Jar (Platinum Kush Breath)" at bounding box center [259, 453] width 393 height 17
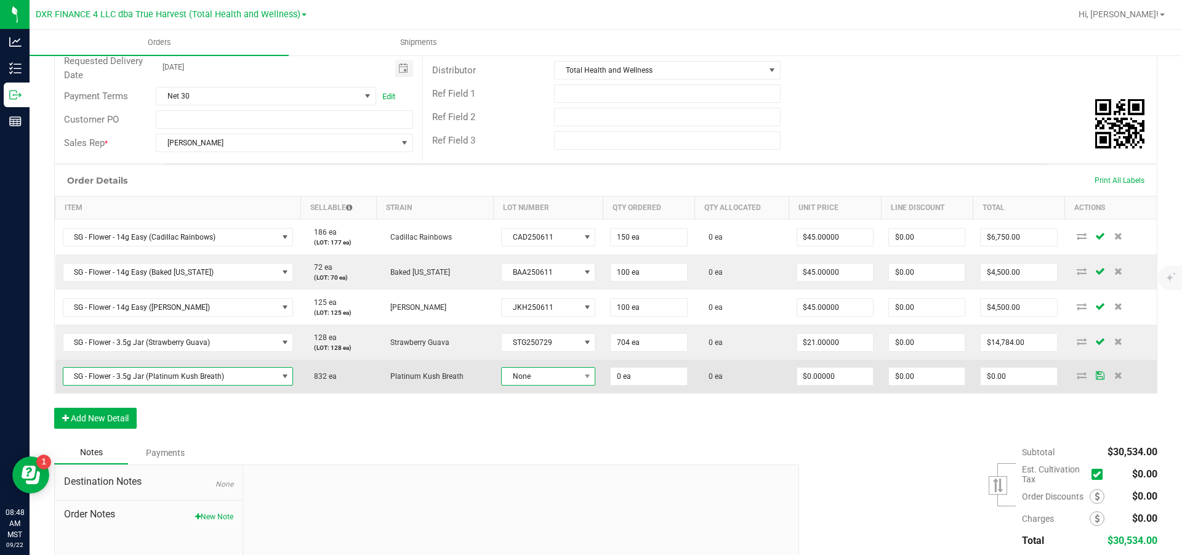
click at [540, 385] on span "None" at bounding box center [541, 376] width 78 height 17
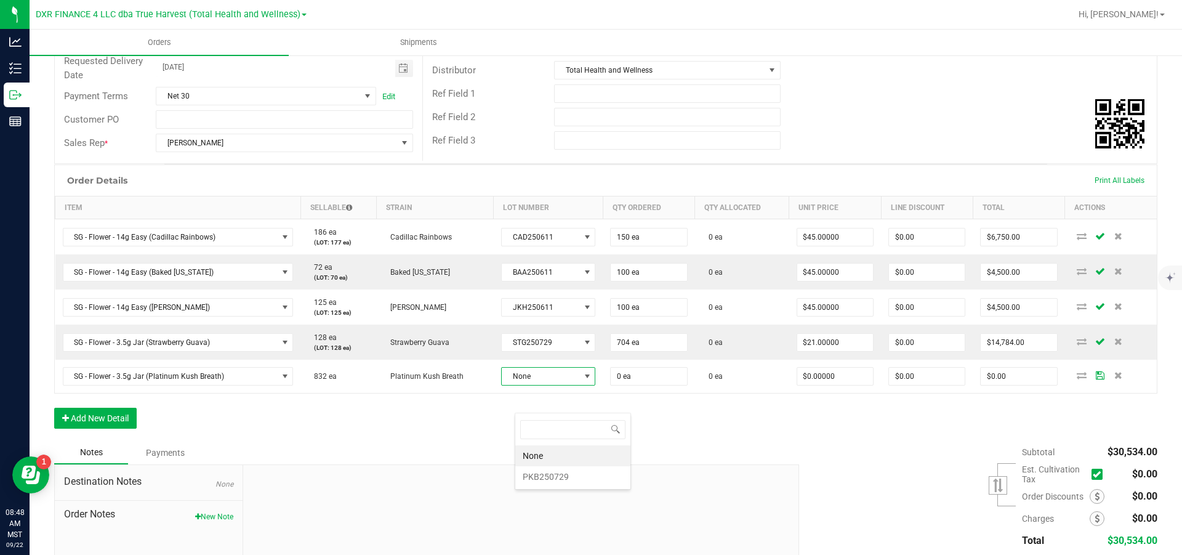
scroll to position [18, 91]
click at [554, 473] on li "PKB250729" at bounding box center [572, 476] width 115 height 21
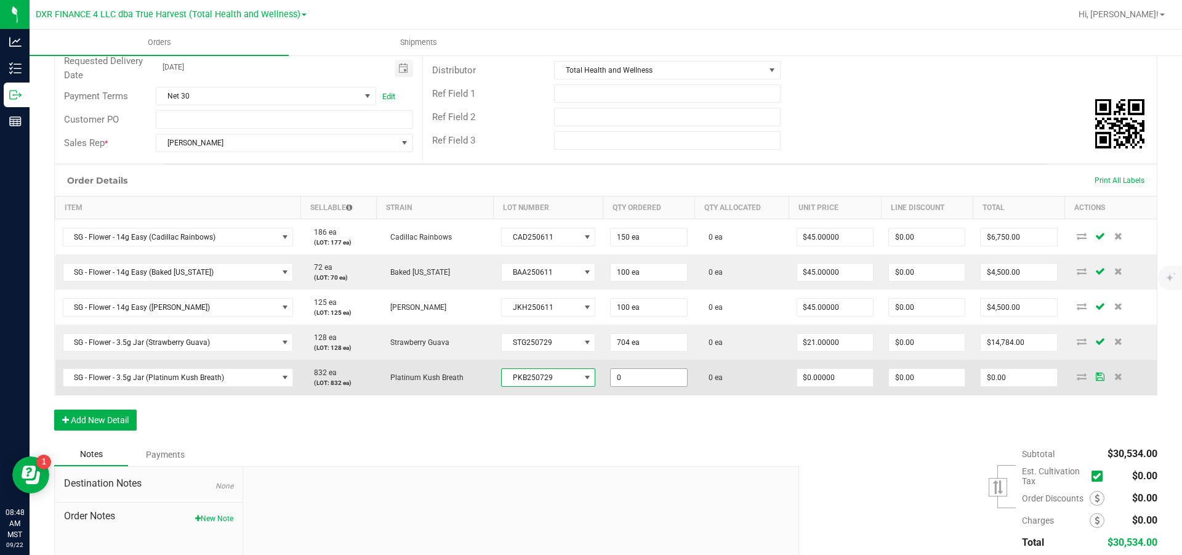
click at [667, 386] on input "0" at bounding box center [649, 377] width 76 height 17
type input "704 ea"
type input "0"
click at [869, 386] on input "0" at bounding box center [835, 377] width 76 height 17
type input "$21.00000"
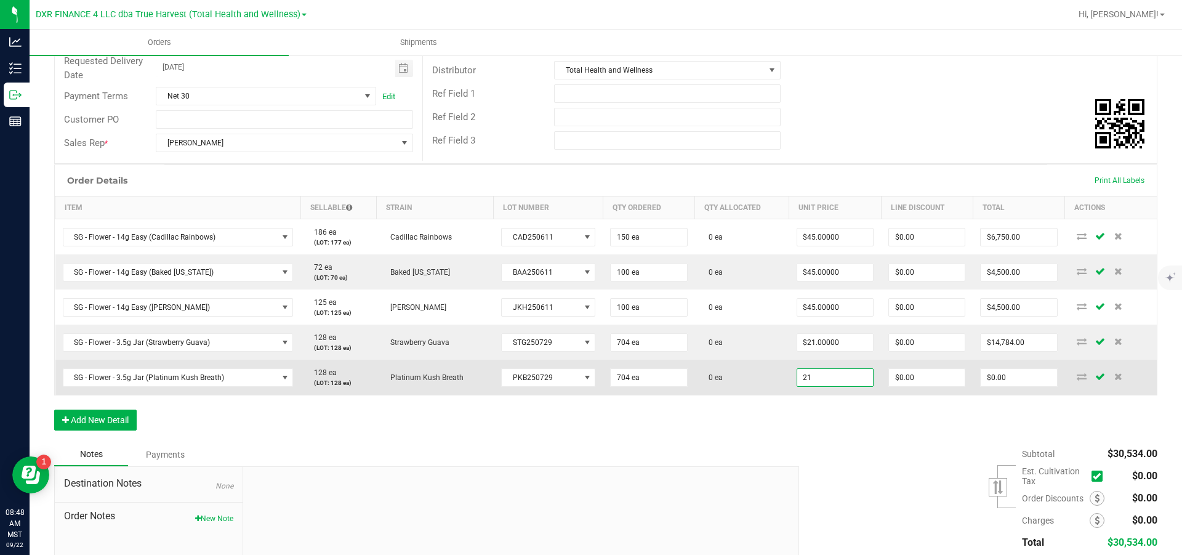
type input "0"
type input "$14,784.00"
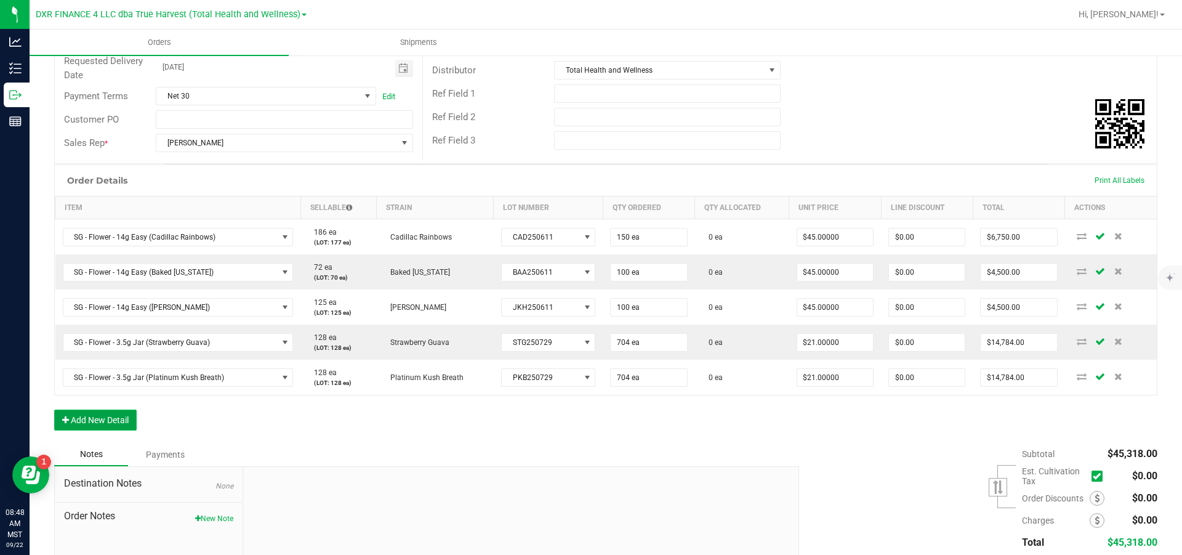
click at [111, 430] on button "Add New Detail" at bounding box center [95, 419] width 82 height 21
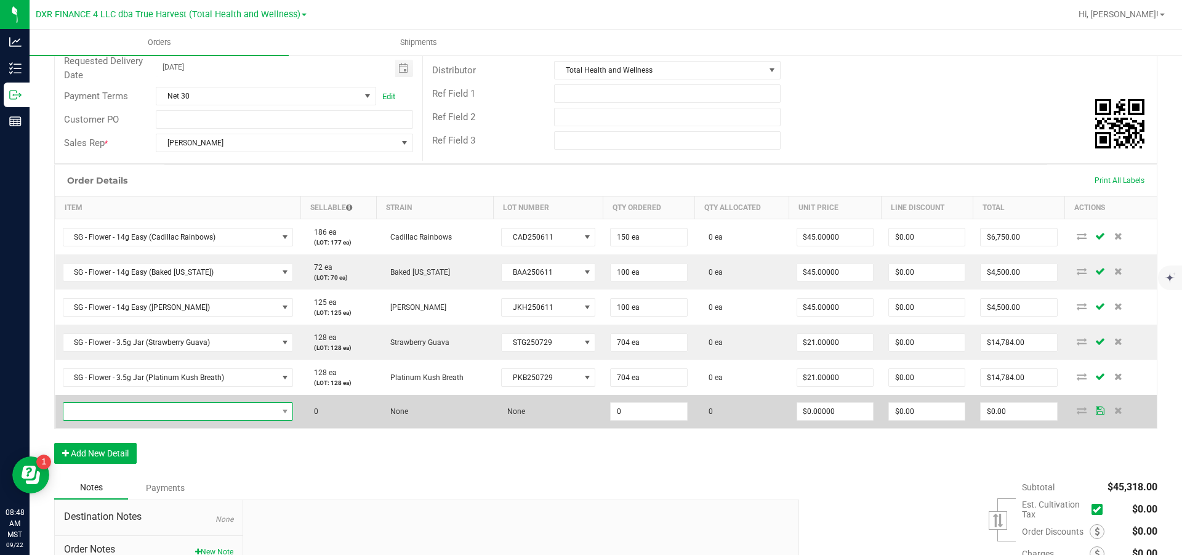
click at [124, 420] on span "NO DATA FOUND" at bounding box center [170, 411] width 214 height 17
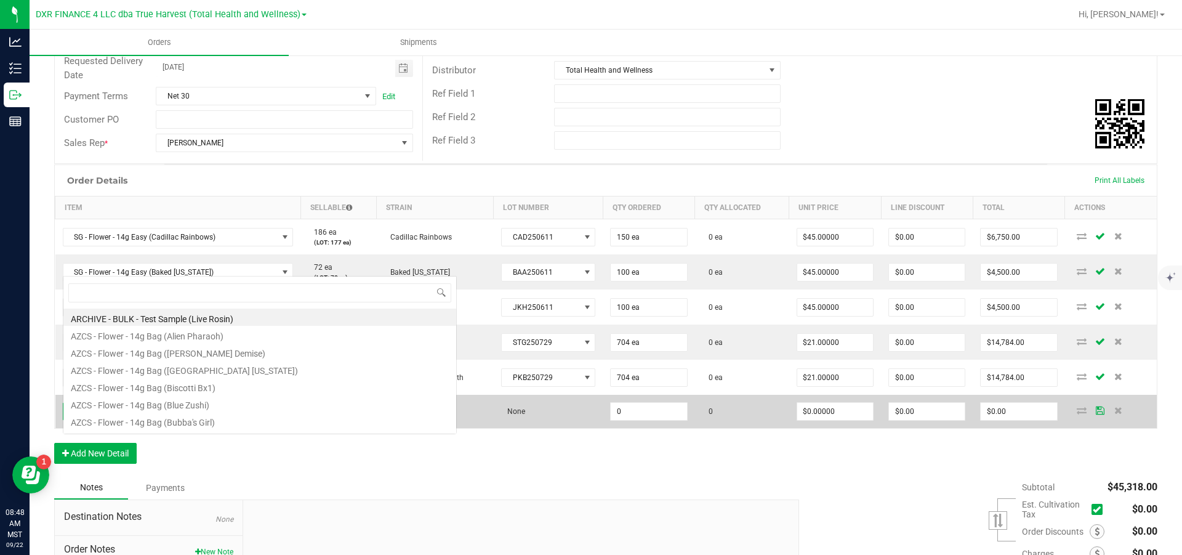
scroll to position [18, 232]
type input "sg - live"
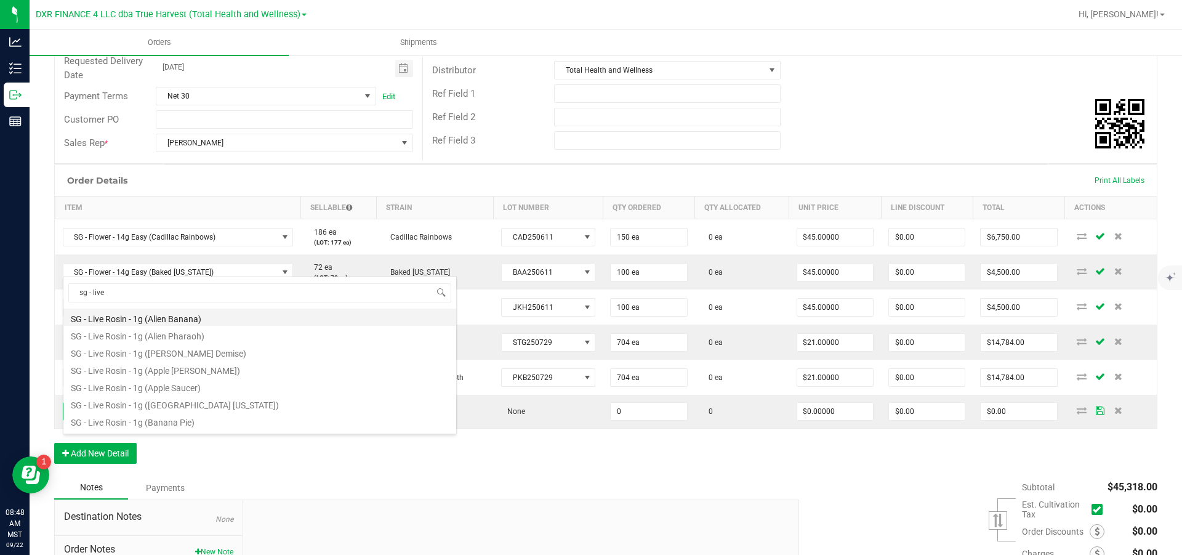
click at [226, 321] on li "SG - Live Rosin - 1g (Alien Banana)" at bounding box center [259, 316] width 393 height 17
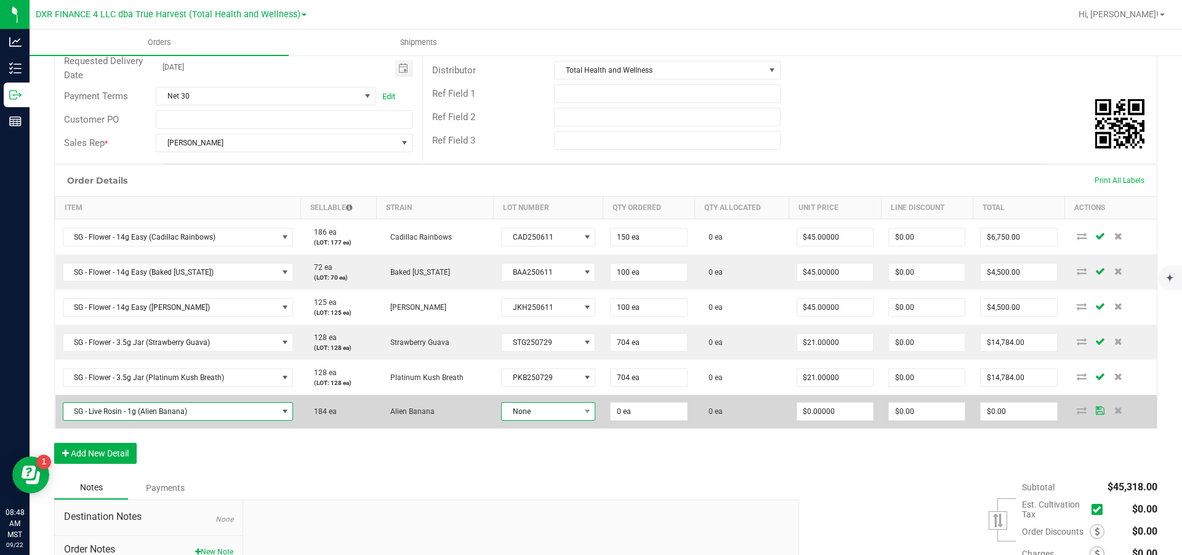
click at [538, 420] on span "None" at bounding box center [541, 411] width 78 height 17
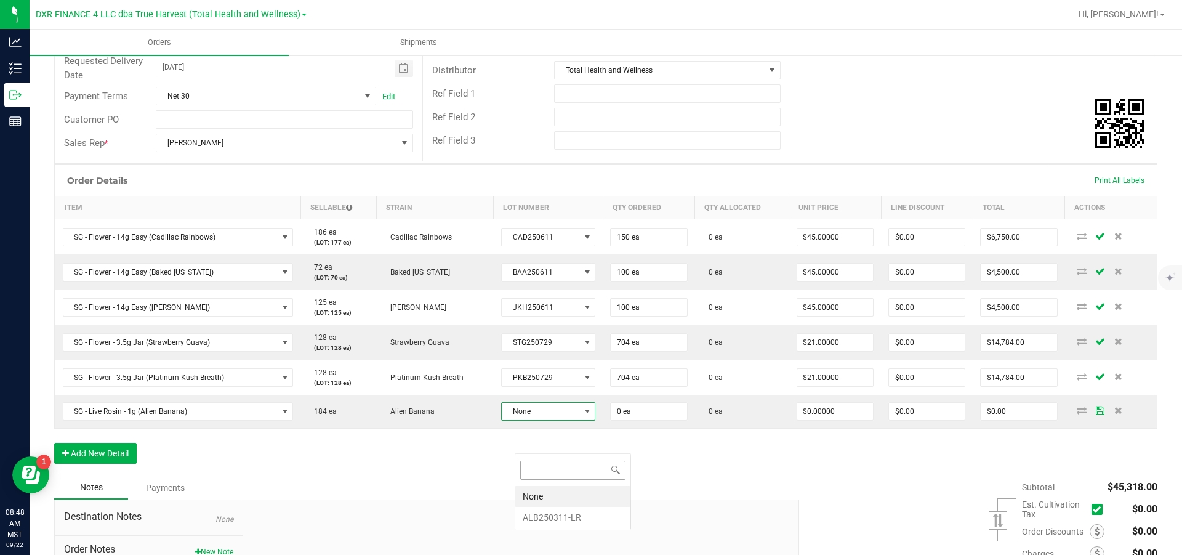
scroll to position [18, 91]
click at [561, 517] on li "ALB250311-LR" at bounding box center [572, 517] width 115 height 21
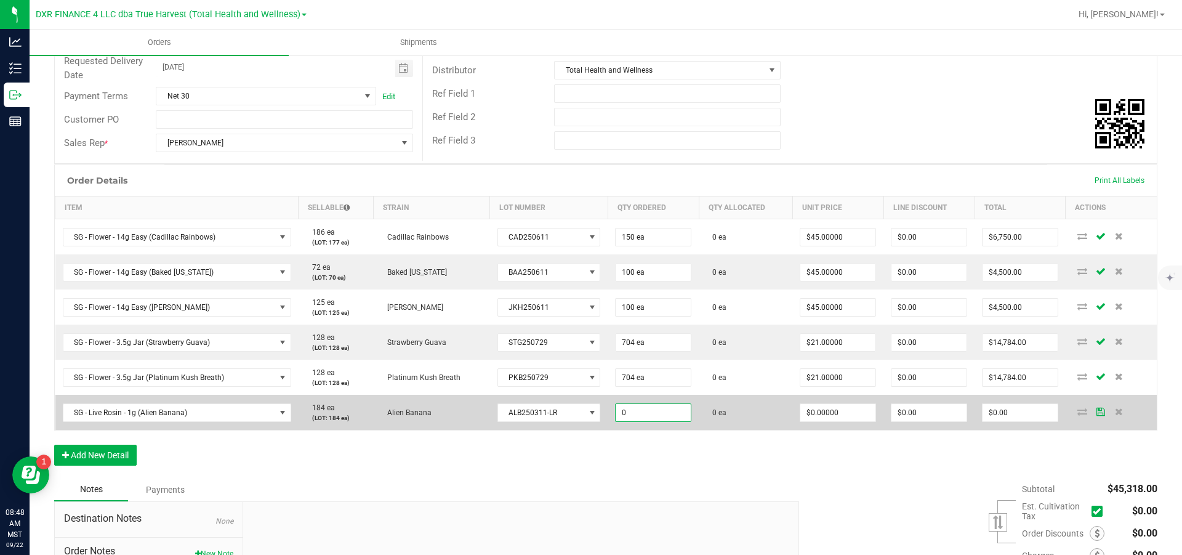
click at [678, 421] on input "0" at bounding box center [653, 412] width 75 height 17
type input "100 ea"
type input "0"
click at [844, 421] on input "0" at bounding box center [837, 412] width 75 height 17
type input "$20.00000"
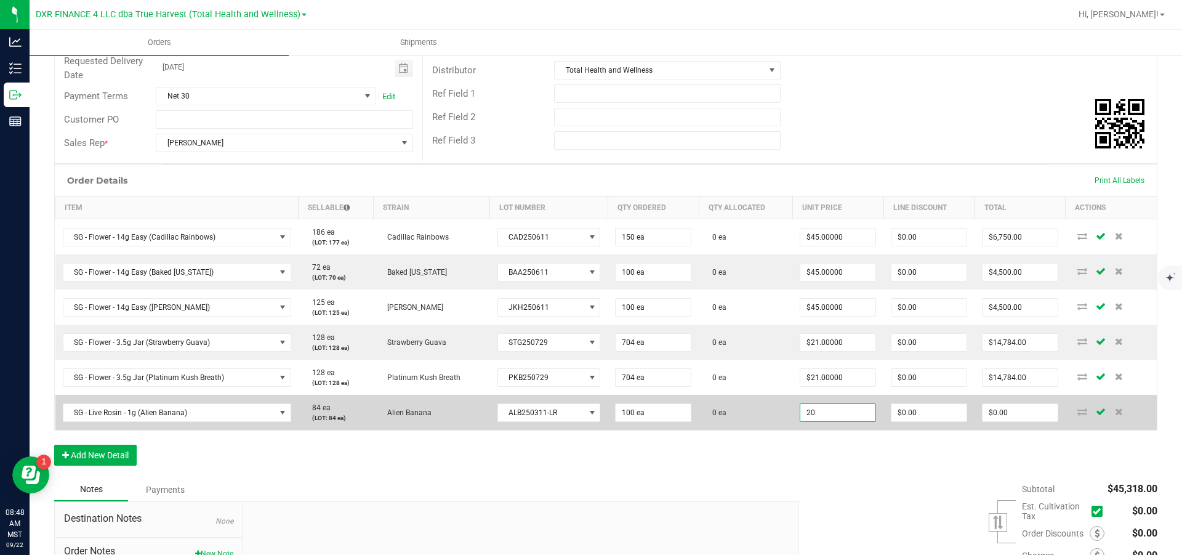
type input "0"
type input "$2,000.00"
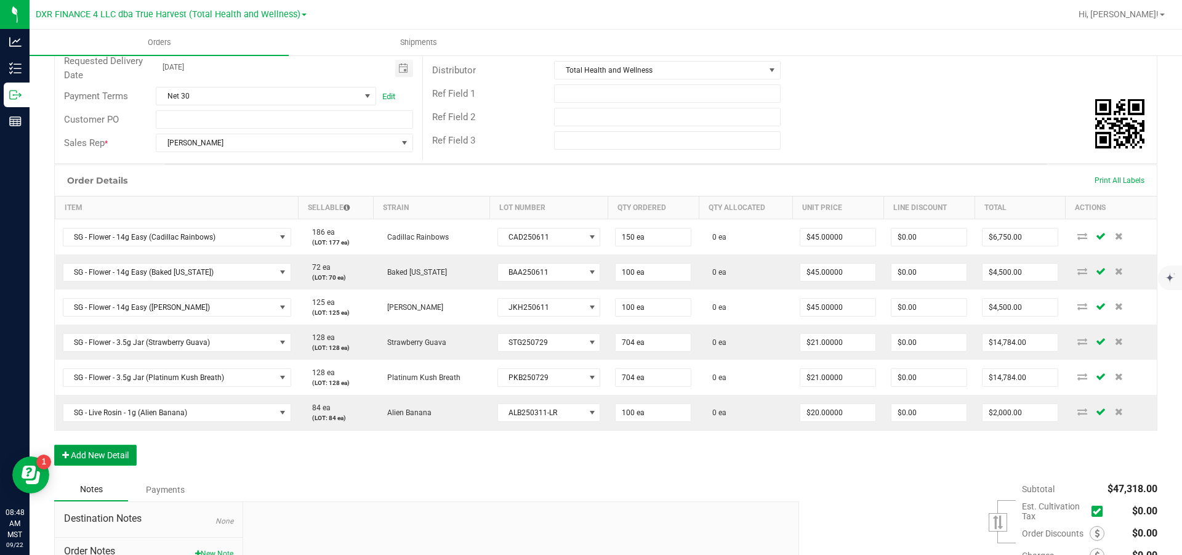
click at [91, 465] on button "Add New Detail" at bounding box center [95, 454] width 82 height 21
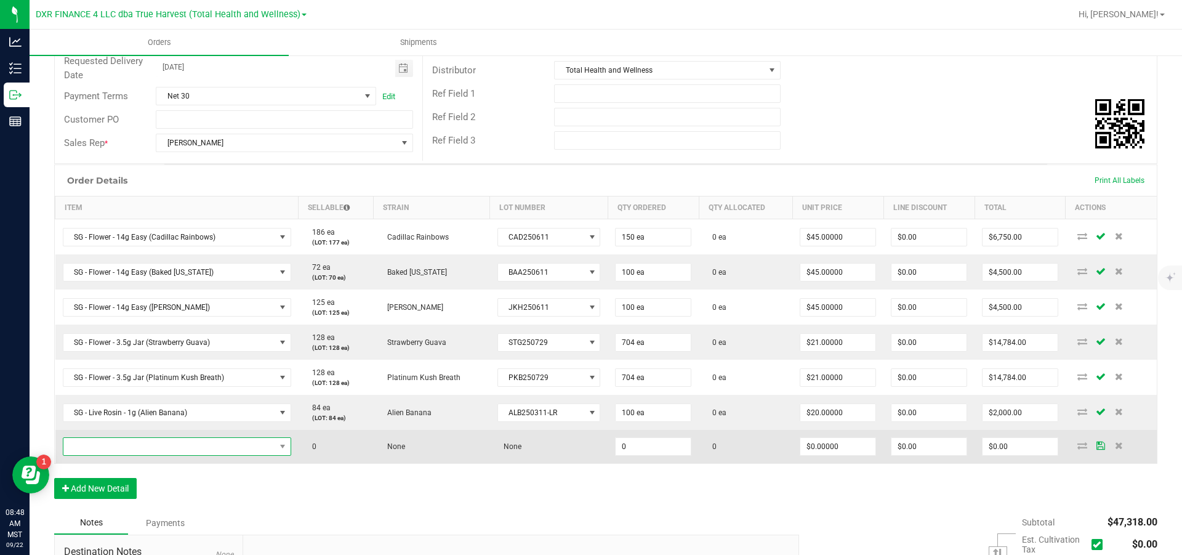
click at [107, 455] on span "NO DATA FOUND" at bounding box center [169, 446] width 212 height 17
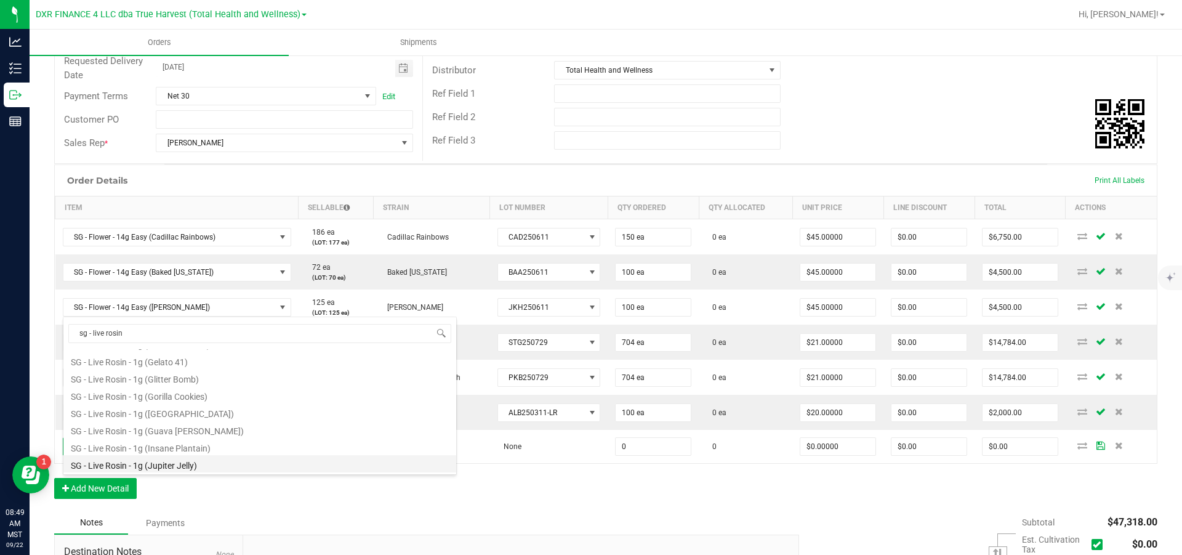
scroll to position [0, 0]
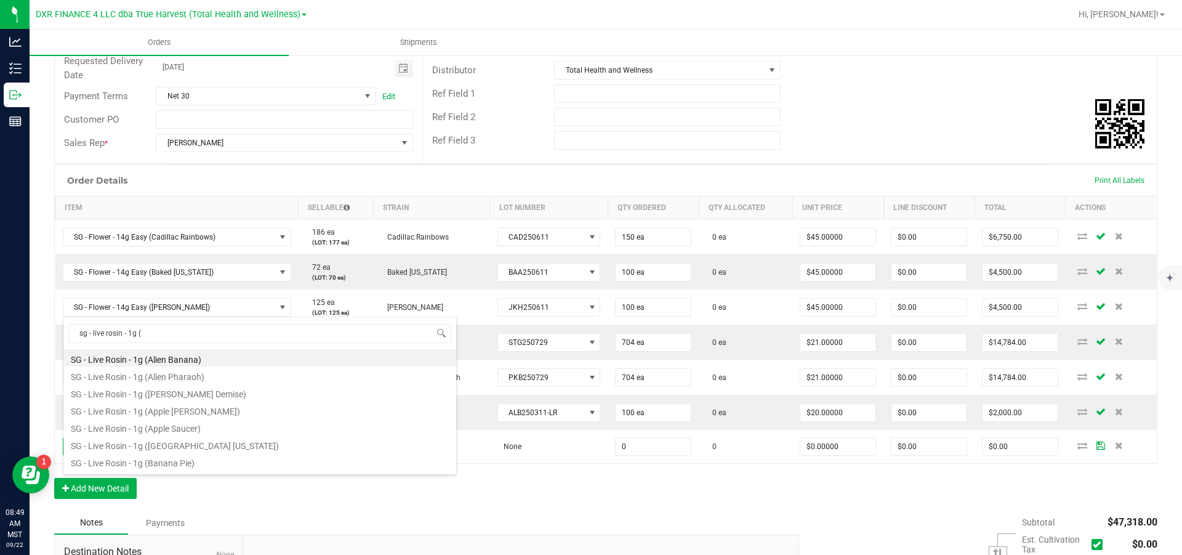
drag, startPoint x: 199, startPoint y: 339, endPoint x: 46, endPoint y: 331, distance: 153.5
click at [46, 331] on body "Analytics Inventory Outbound Reports 08:49 AM MST [DATE] 09/22 DXR FINANCE 4 LL…" at bounding box center [591, 277] width 1182 height 555
click at [196, 333] on input "sg - live rosin - 1g (" at bounding box center [259, 333] width 383 height 19
type input "sg - live rosin - 1g (ori"
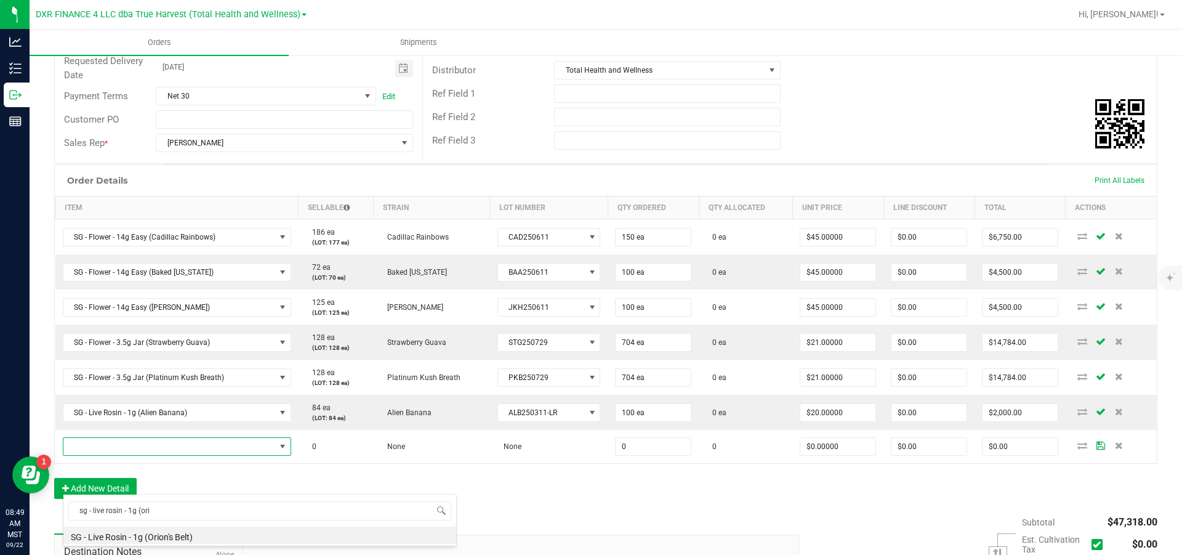
drag, startPoint x: 151, startPoint y: 529, endPoint x: 159, endPoint y: 531, distance: 7.6
click at [152, 529] on li "SG - Live Rosin - 1g (Orion's Belt)" at bounding box center [259, 534] width 393 height 17
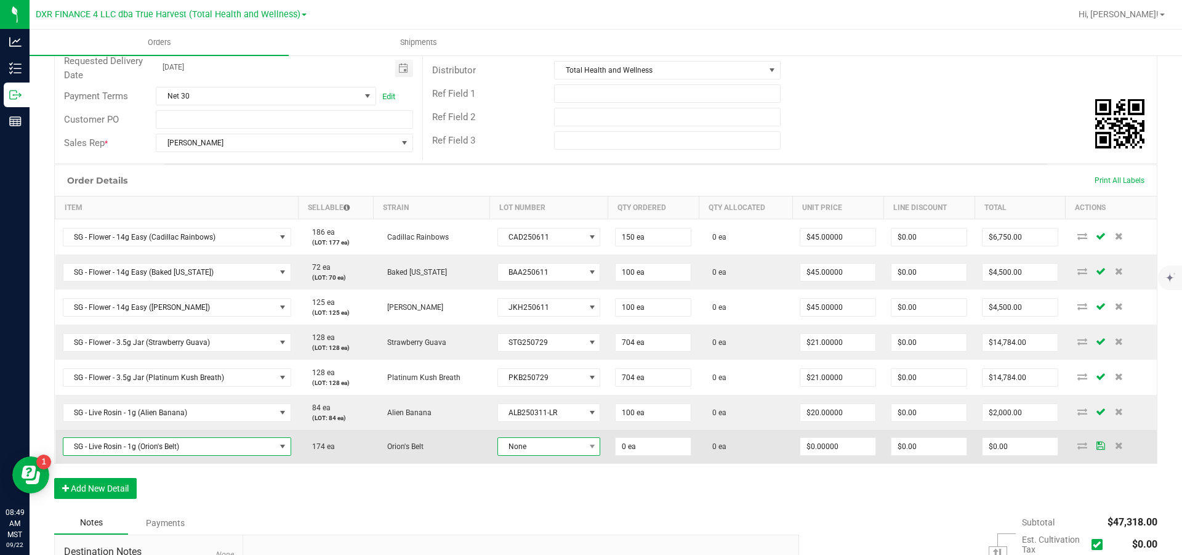
click at [560, 455] on span "None" at bounding box center [541, 446] width 87 height 17
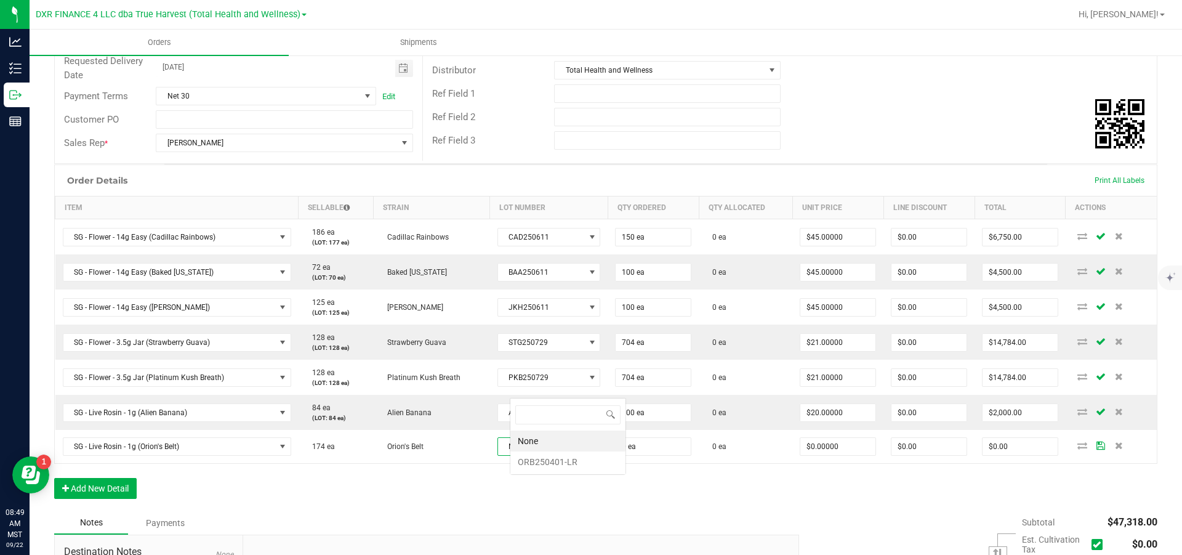
scroll to position [18, 101]
click at [573, 465] on li "ORB250401-LR" at bounding box center [567, 461] width 115 height 21
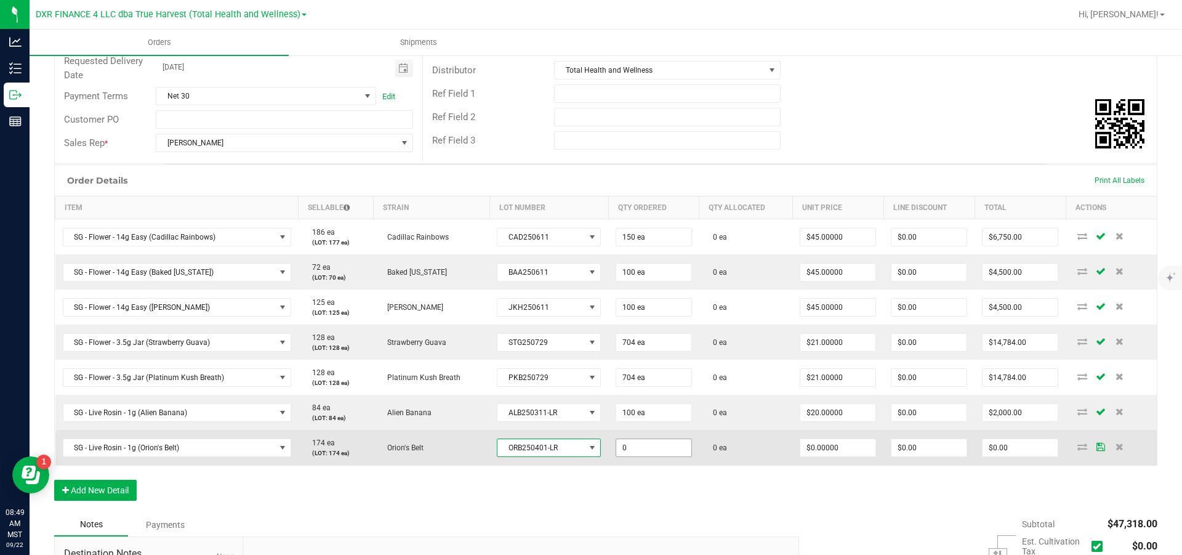
click at [678, 456] on input "0" at bounding box center [653, 447] width 75 height 17
type input "170 ea"
type input "0"
click at [850, 456] on input "0" at bounding box center [837, 447] width 75 height 17
type input "$20.00000"
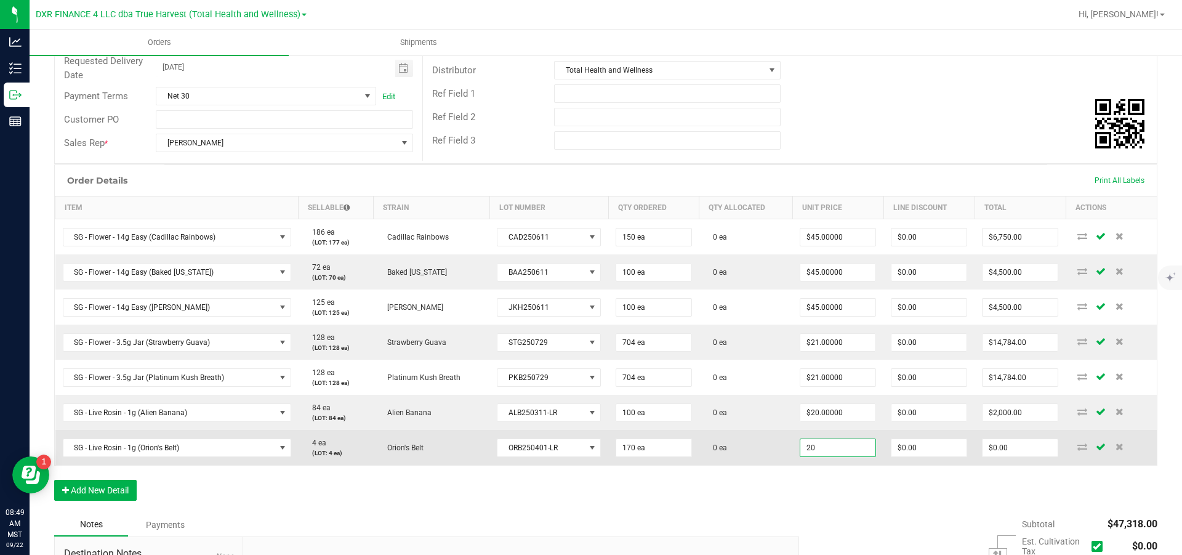
type input "0"
type input "$3,400.00"
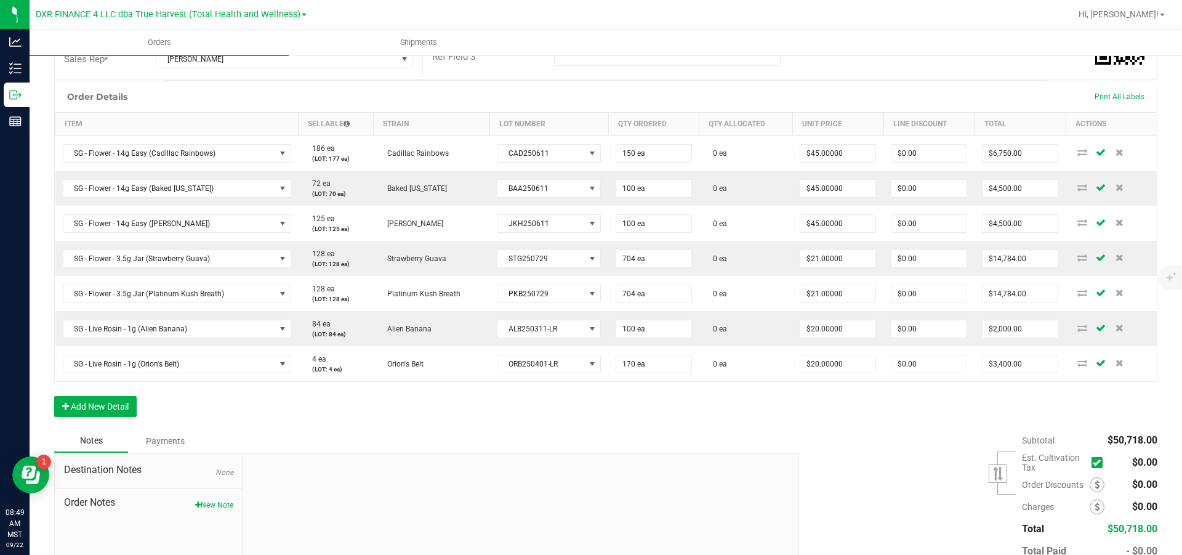
scroll to position [270, 0]
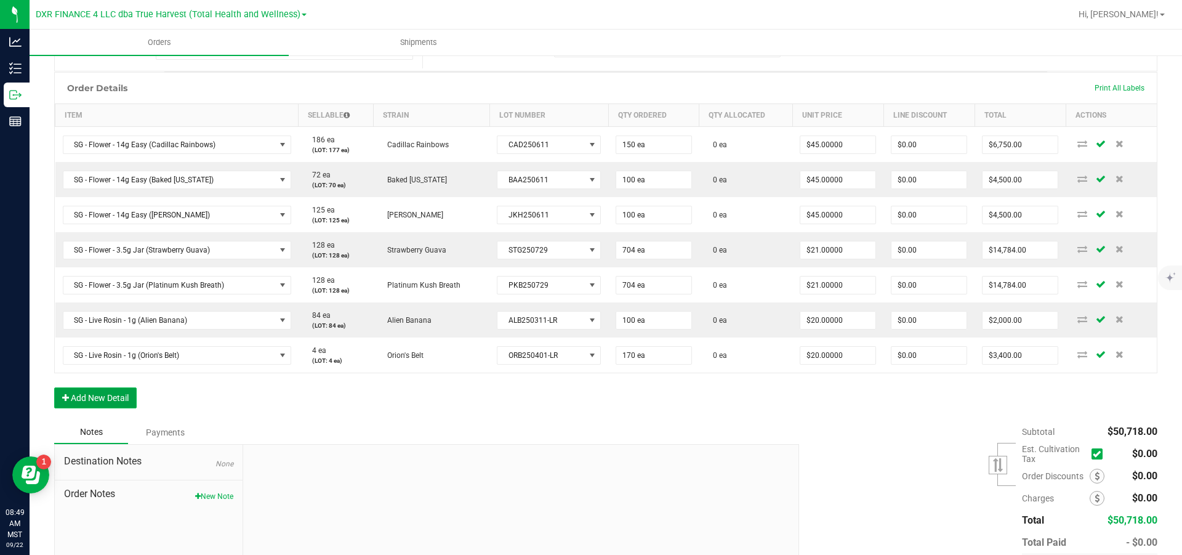
click at [97, 408] on button "Add New Detail" at bounding box center [95, 397] width 82 height 21
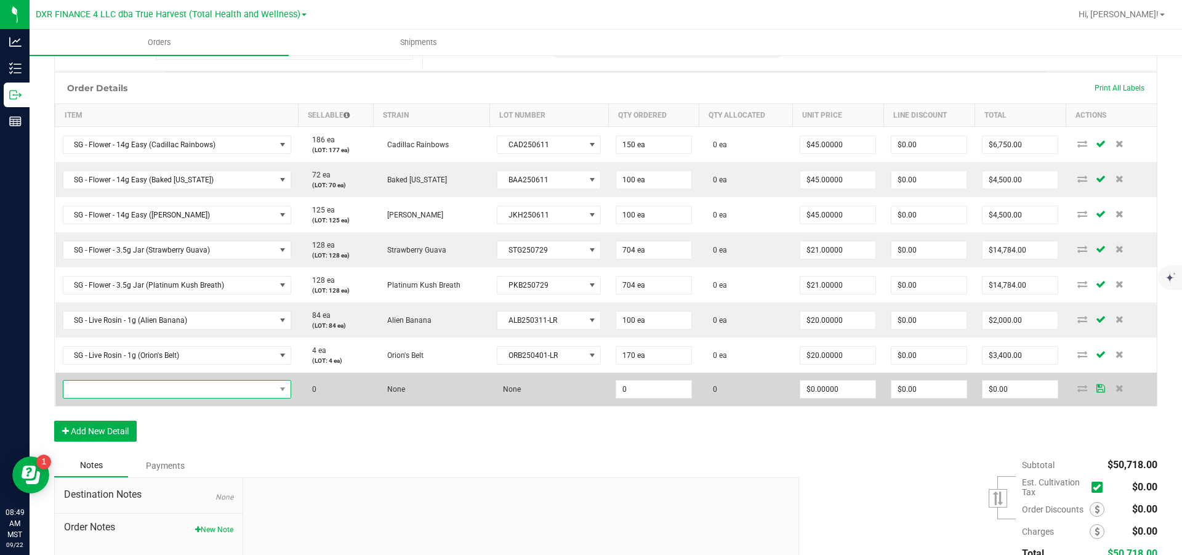
click at [114, 398] on span "NO DATA FOUND" at bounding box center [169, 388] width 212 height 17
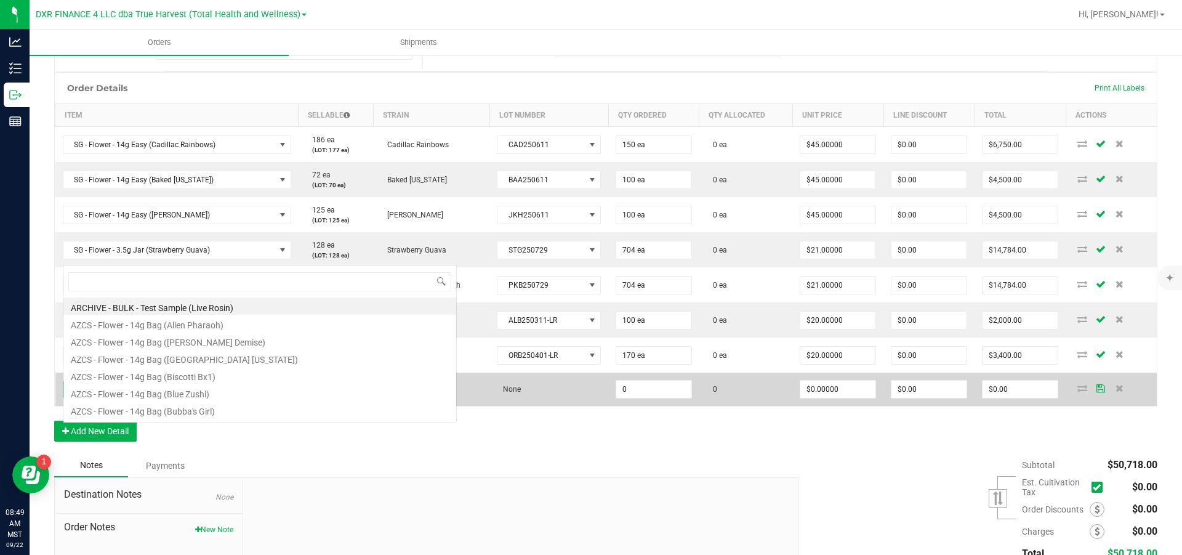
scroll to position [18, 229]
type input "sg - live rosin - 1g (ba"
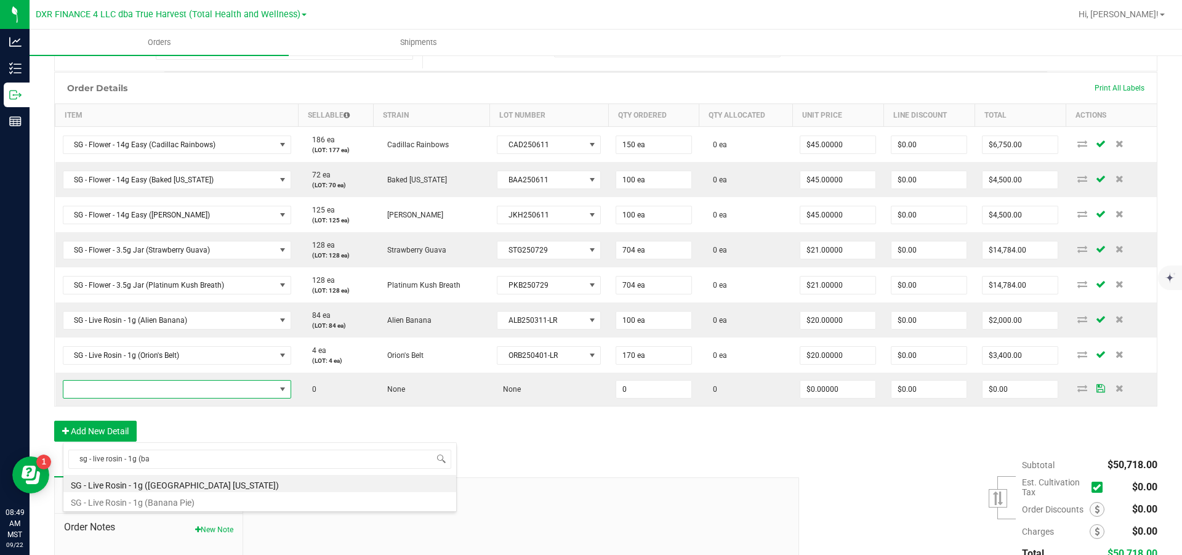
click at [214, 484] on li "SG - Live Rosin - 1g ([GEOGRAPHIC_DATA] [US_STATE])" at bounding box center [259, 483] width 393 height 17
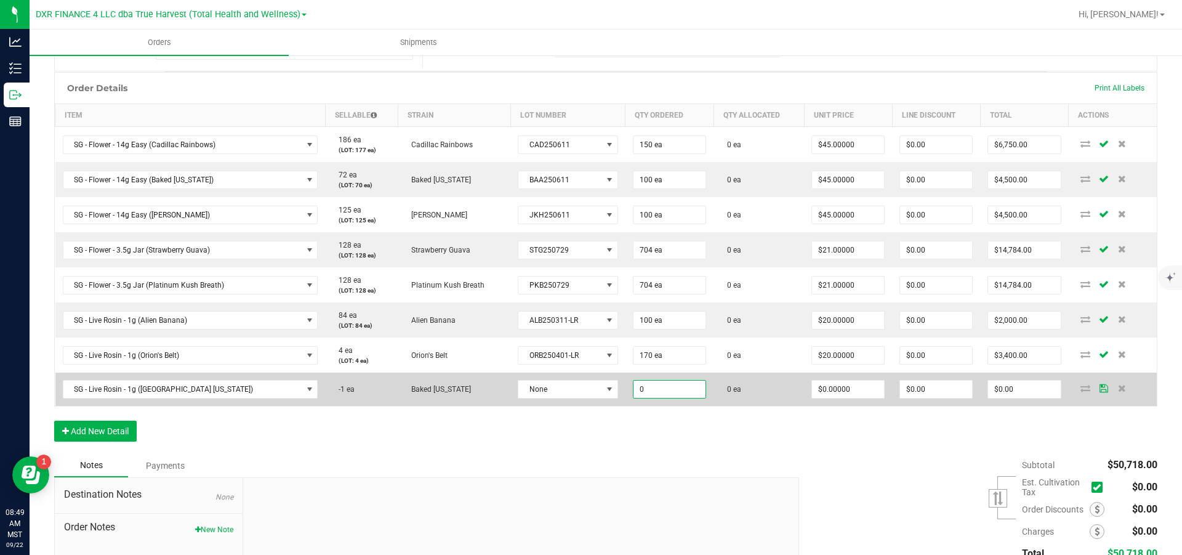
click at [662, 398] on input "0" at bounding box center [669, 388] width 72 height 17
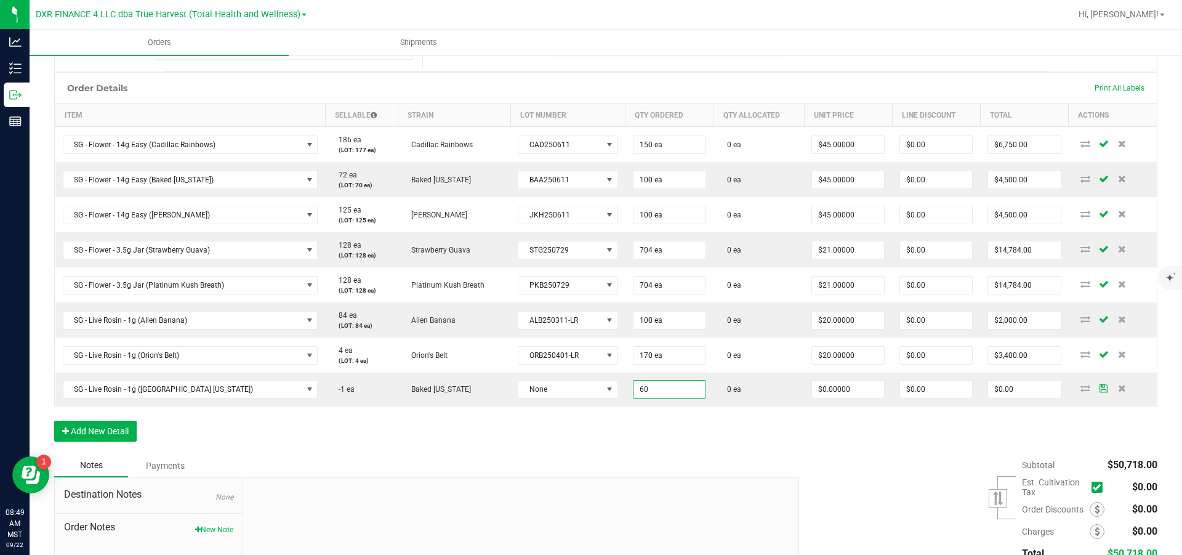
type input "60 ea"
type input "0"
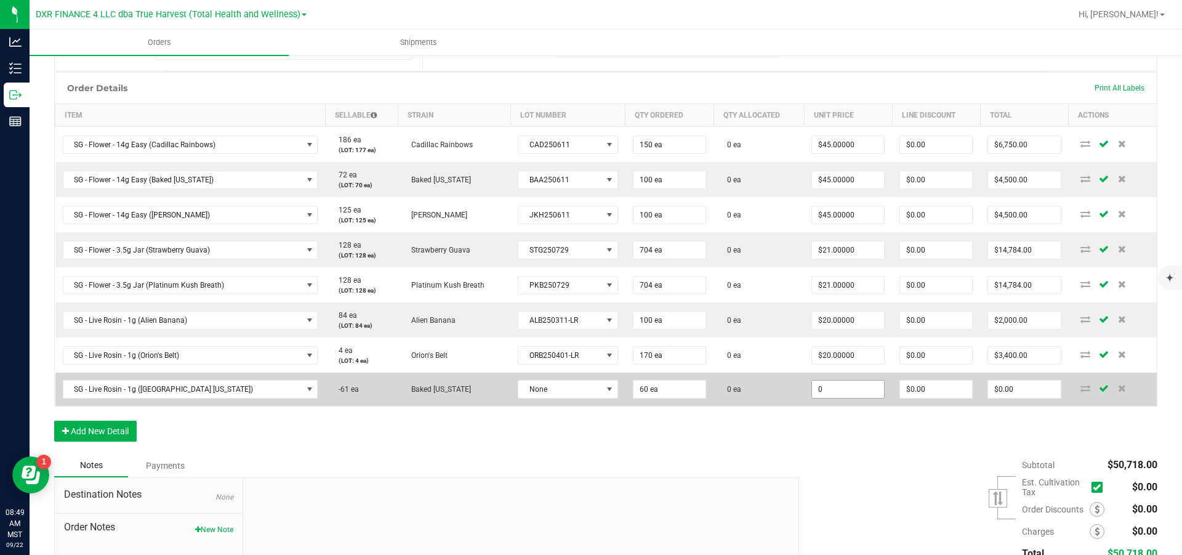
click at [837, 398] on input "0" at bounding box center [848, 388] width 72 height 17
type input "$20.00000"
type input "0"
type input "$1,200.00"
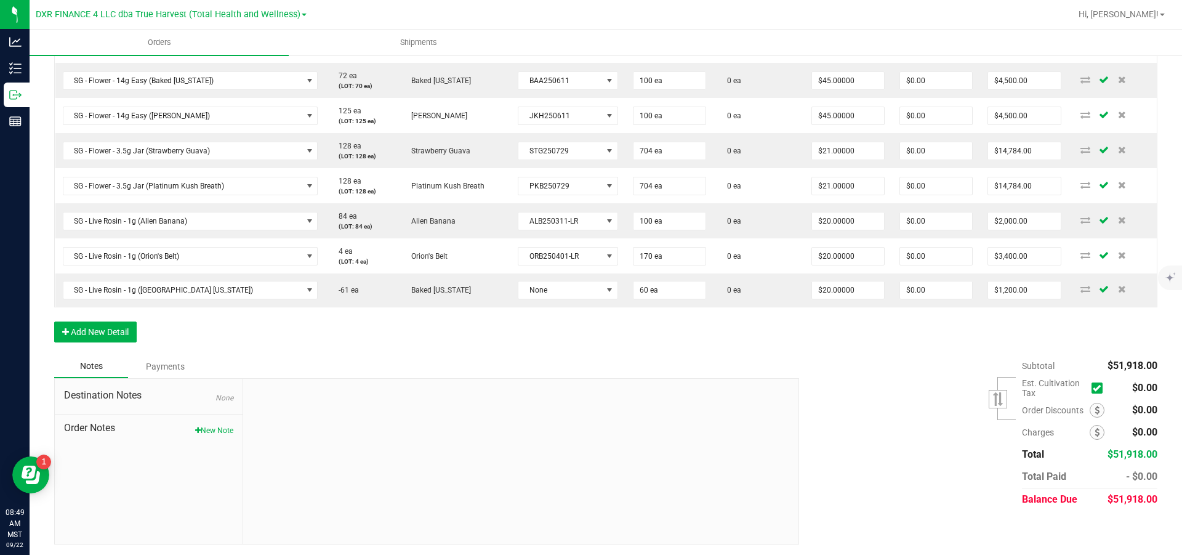
scroll to position [0, 0]
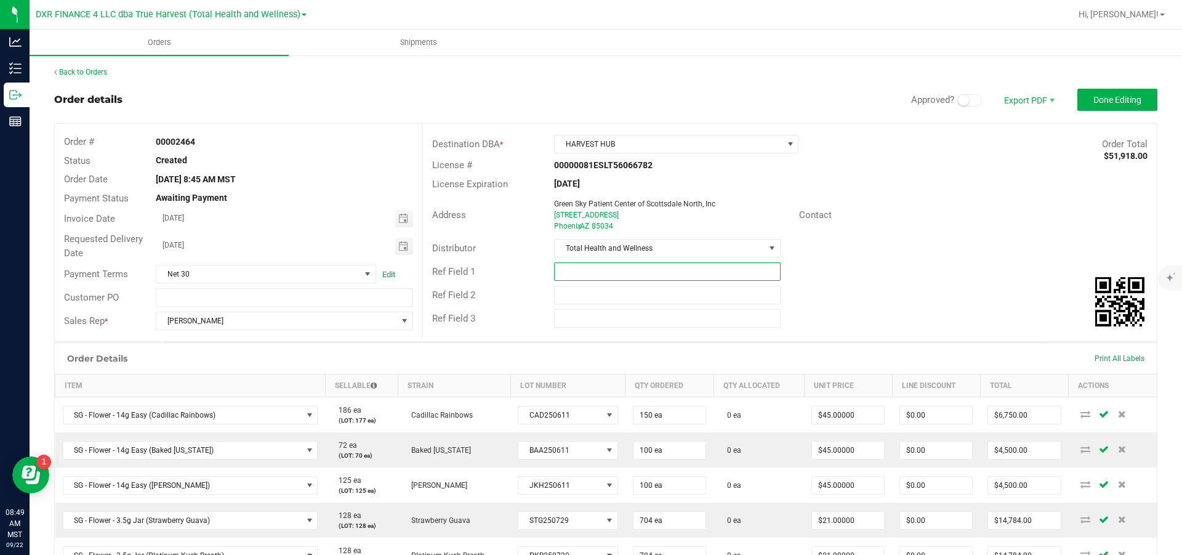
drag, startPoint x: 617, startPoint y: 283, endPoint x: 616, endPoint y: 276, distance: 6.8
click at [617, 281] on input "text" at bounding box center [667, 271] width 226 height 18
type input "Last line is new batch of Baked [US_STATE] rosin"
click at [1093, 104] on span "Done Editing" at bounding box center [1117, 100] width 48 height 10
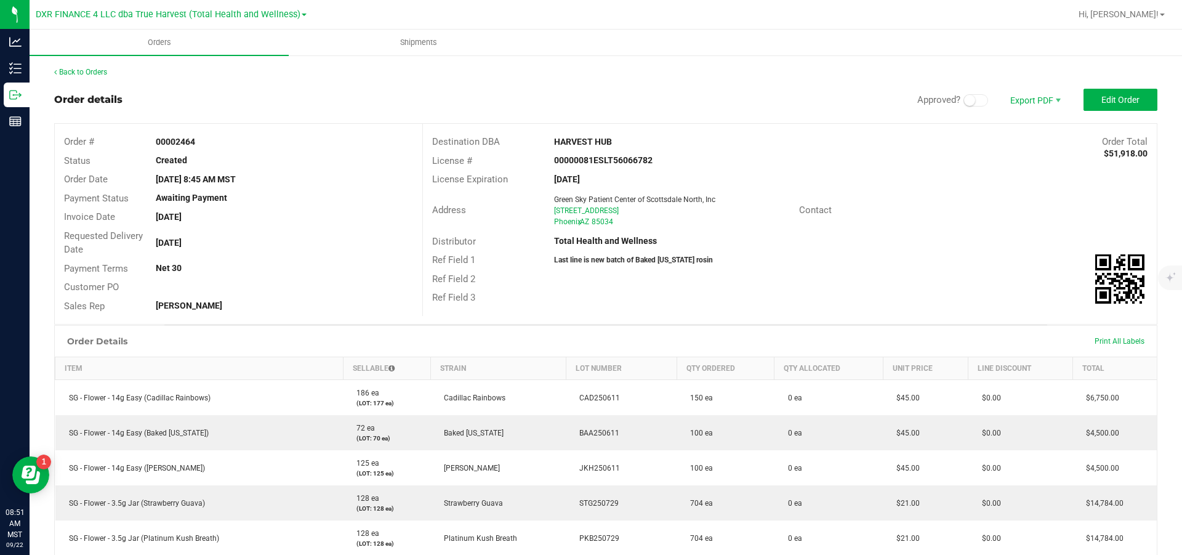
click at [659, 289] on div "Ref Field 2" at bounding box center [790, 279] width 734 height 19
click at [1138, 100] on button "Edit Order" at bounding box center [1121, 100] width 74 height 22
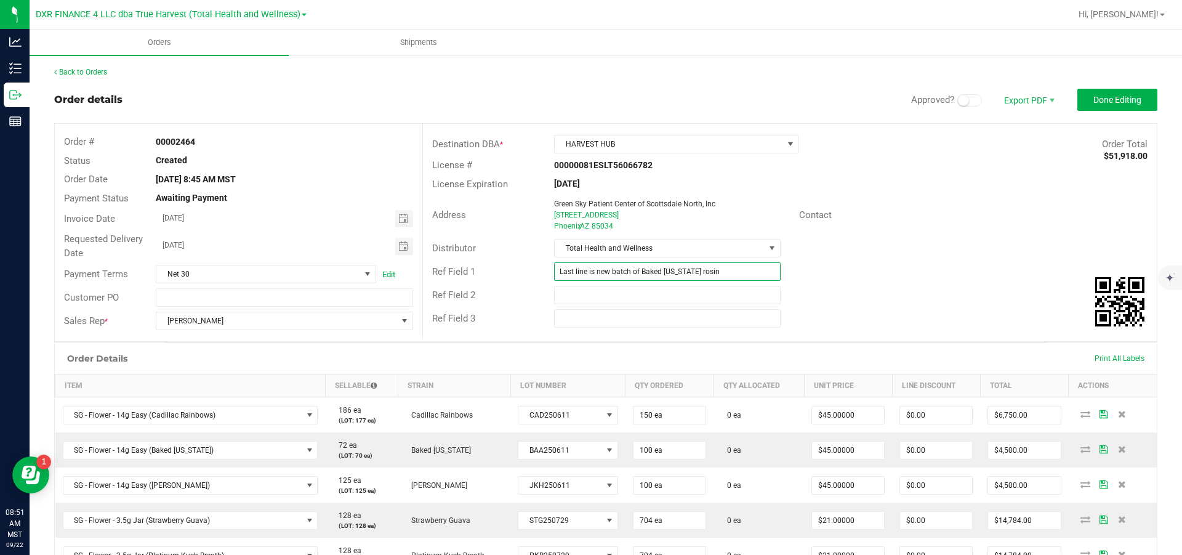
click at [630, 281] on input "Last line is new batch of Baked [US_STATE] rosin" at bounding box center [667, 271] width 226 height 18
click at [616, 304] on input "text" at bounding box center [667, 295] width 226 height 18
type input "Adding Sativa jars"
click at [1122, 99] on span "Done Editing" at bounding box center [1117, 100] width 48 height 10
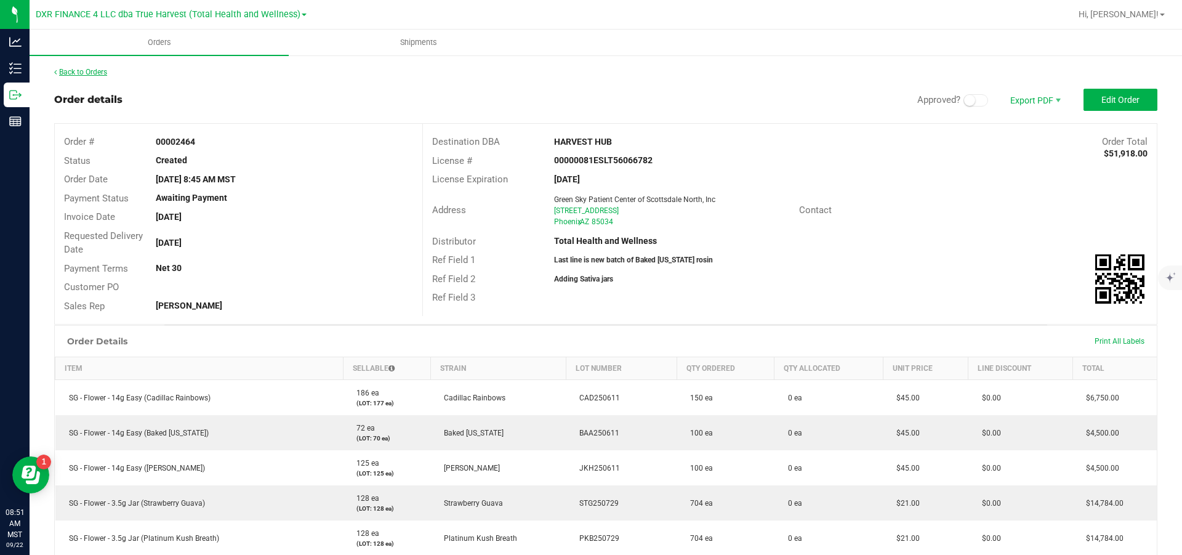
click at [87, 69] on link "Back to Orders" at bounding box center [80, 72] width 53 height 9
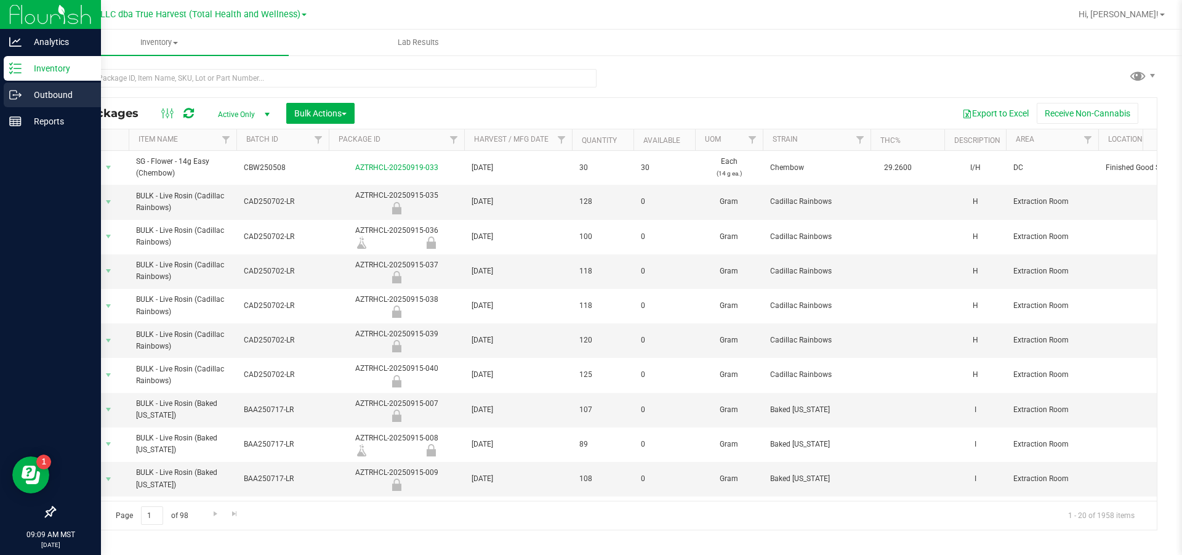
click at [40, 91] on p "Outbound" at bounding box center [59, 94] width 74 height 15
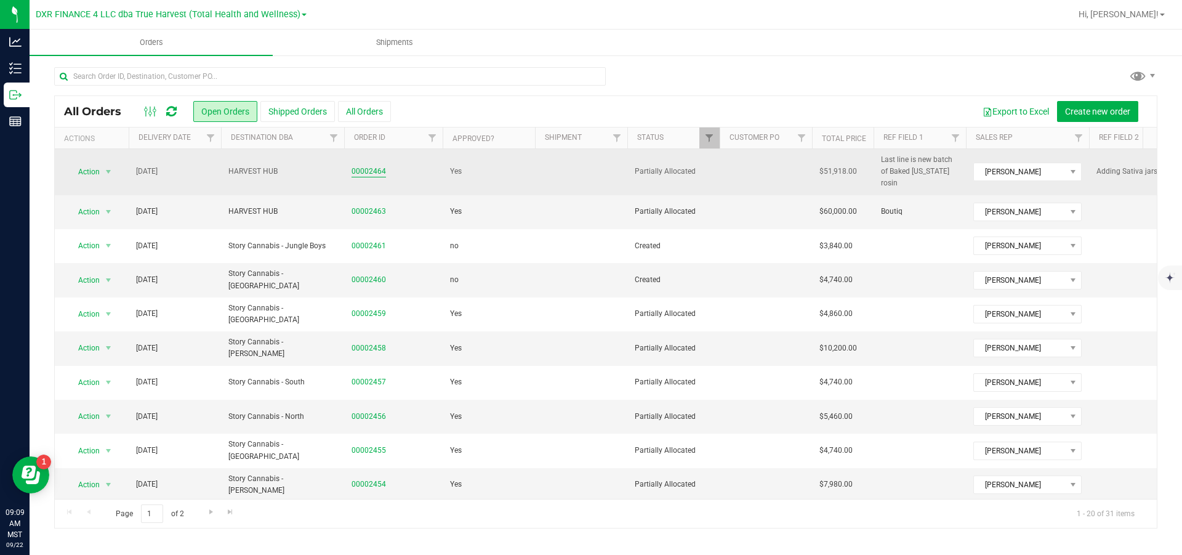
click at [384, 171] on link "00002464" at bounding box center [369, 172] width 34 height 12
